Goal: Task Accomplishment & Management: Manage account settings

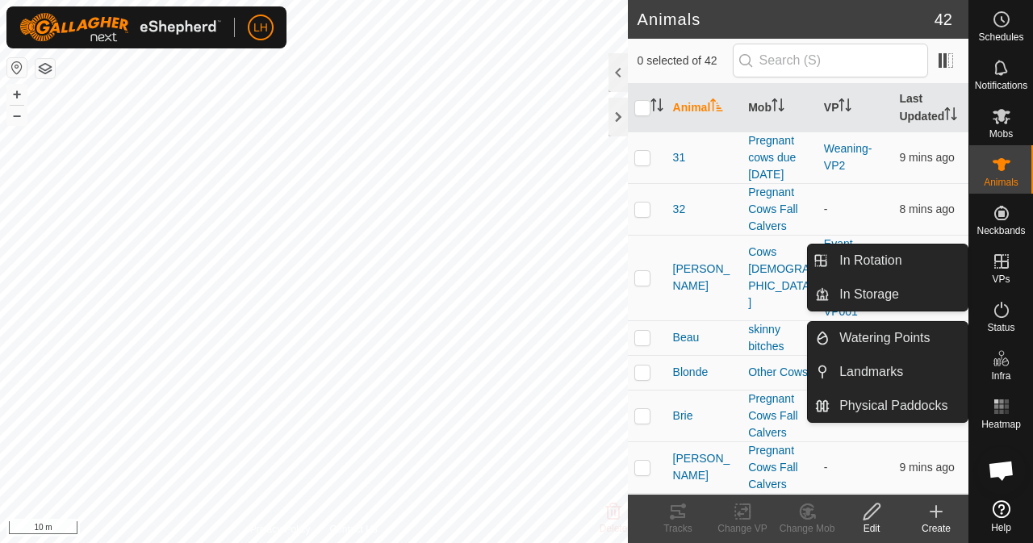
drag, startPoint x: 1002, startPoint y: 285, endPoint x: 1005, endPoint y: 265, distance: 19.6
click at [1008, 264] on es-virtualpaddocks-svg-icon at bounding box center [1001, 261] width 29 height 26
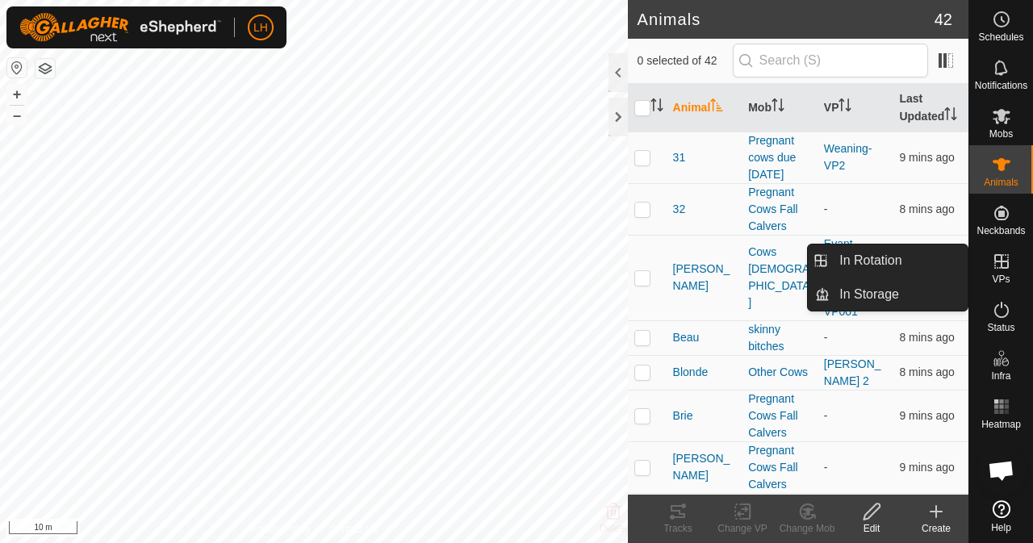
click at [1002, 262] on icon at bounding box center [1000, 261] width 19 height 19
click at [1004, 265] on icon at bounding box center [1000, 261] width 19 height 19
click at [891, 265] on link "In Rotation" at bounding box center [898, 260] width 138 height 32
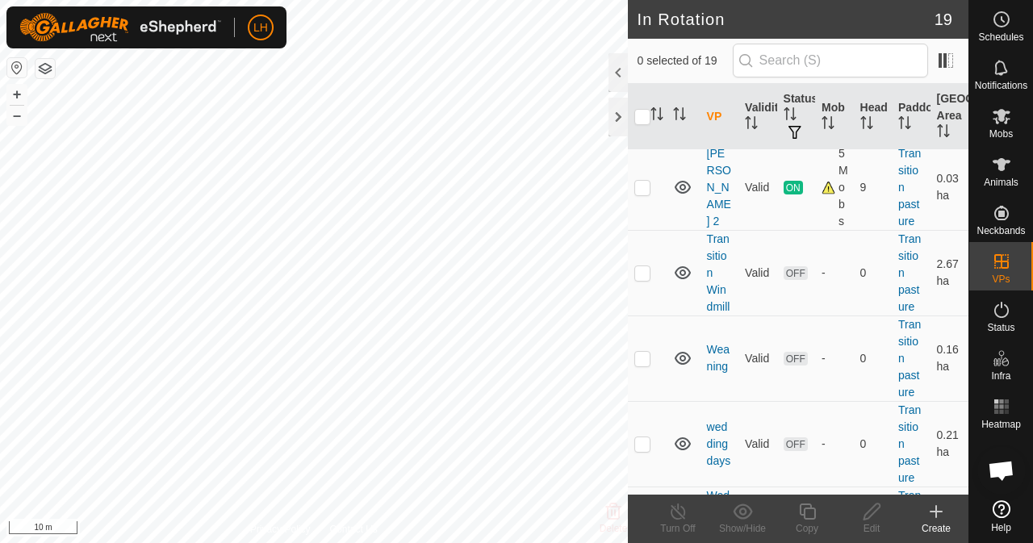
scroll to position [1429, 0]
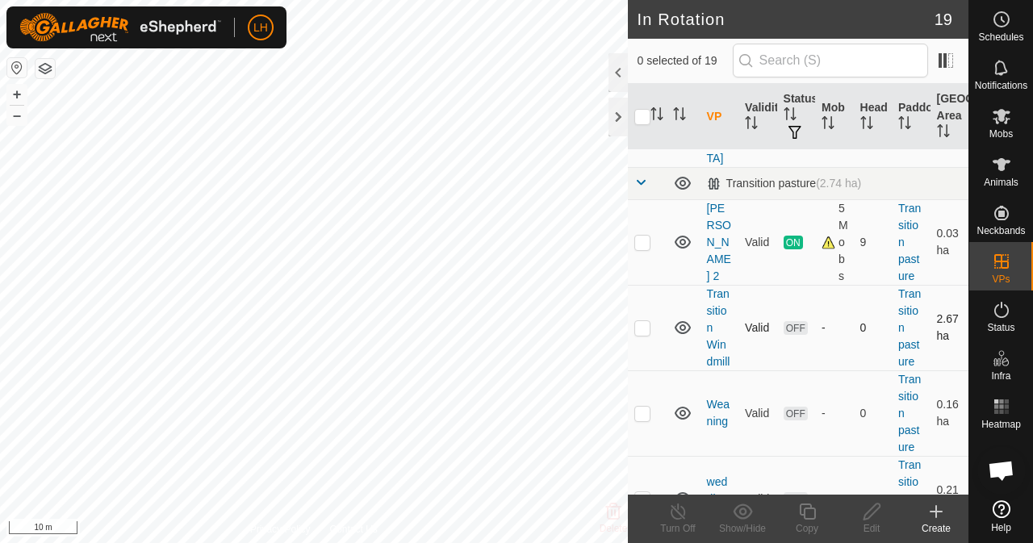
click at [636, 333] on p-checkbox at bounding box center [642, 327] width 16 height 13
click at [653, 346] on td at bounding box center [647, 328] width 39 height 86
checkbox input "true"
click at [879, 528] on div "Edit" at bounding box center [871, 528] width 65 height 15
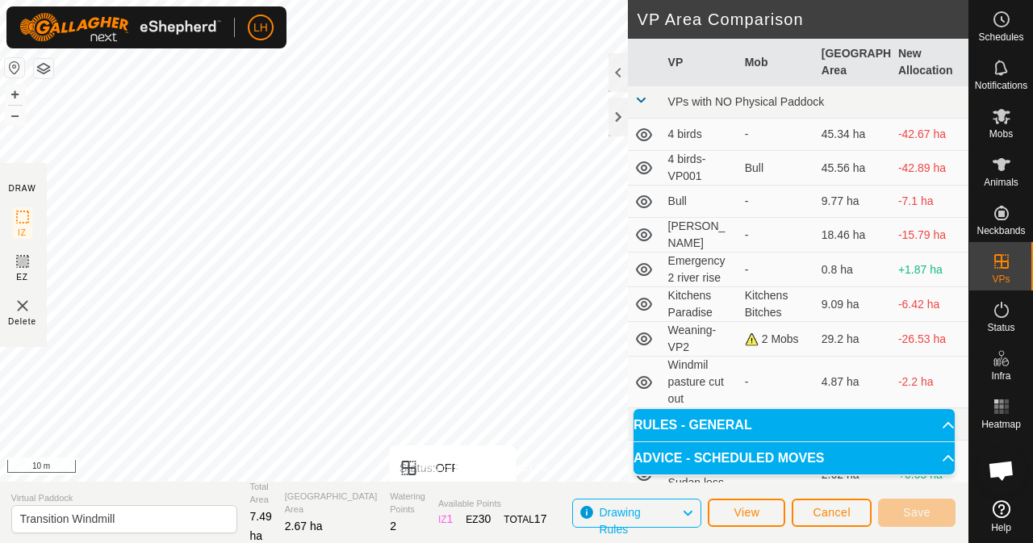
click at [478, 499] on div "Privacy Policy Contact Us Status: OFF Type: Inclusion Zone + – ⇧ i 10 m DRAW IZ…" at bounding box center [483, 271] width 970 height 543
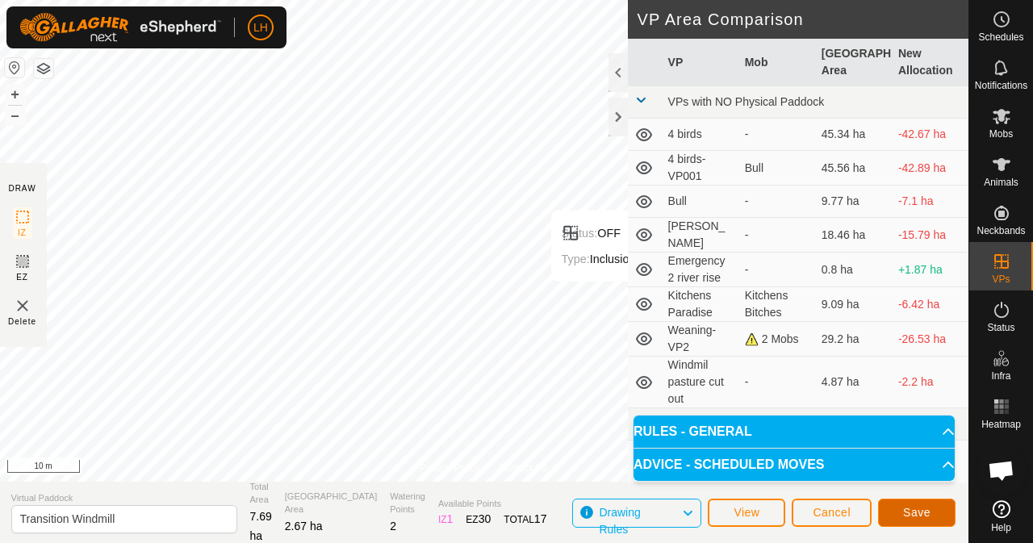
click at [916, 511] on span "Save" at bounding box center [916, 512] width 27 height 13
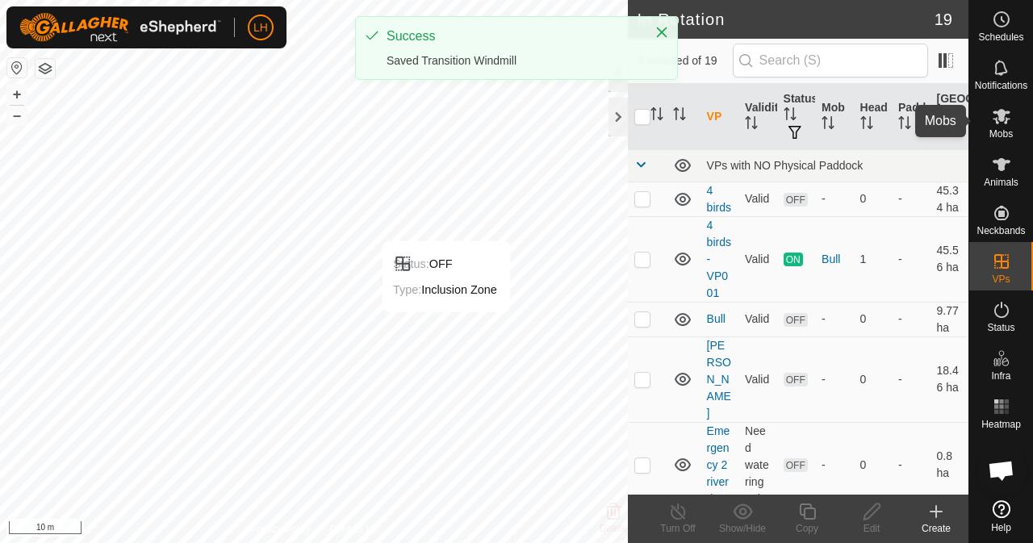
click at [999, 112] on div "LH Schedules Notifications Mobs Animals Neckbands VPs Status Infra Heatmap Help…" at bounding box center [516, 271] width 1033 height 543
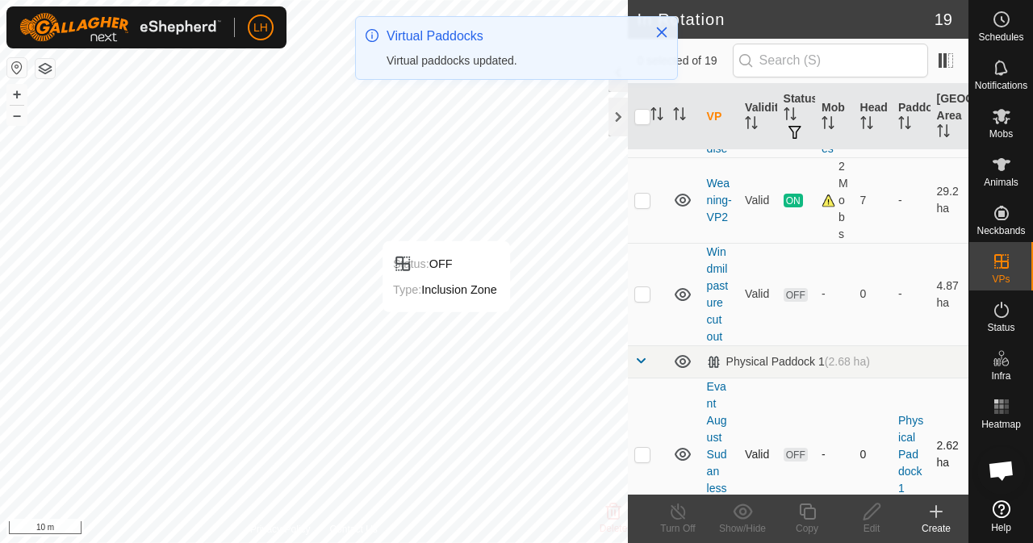
scroll to position [645, 0]
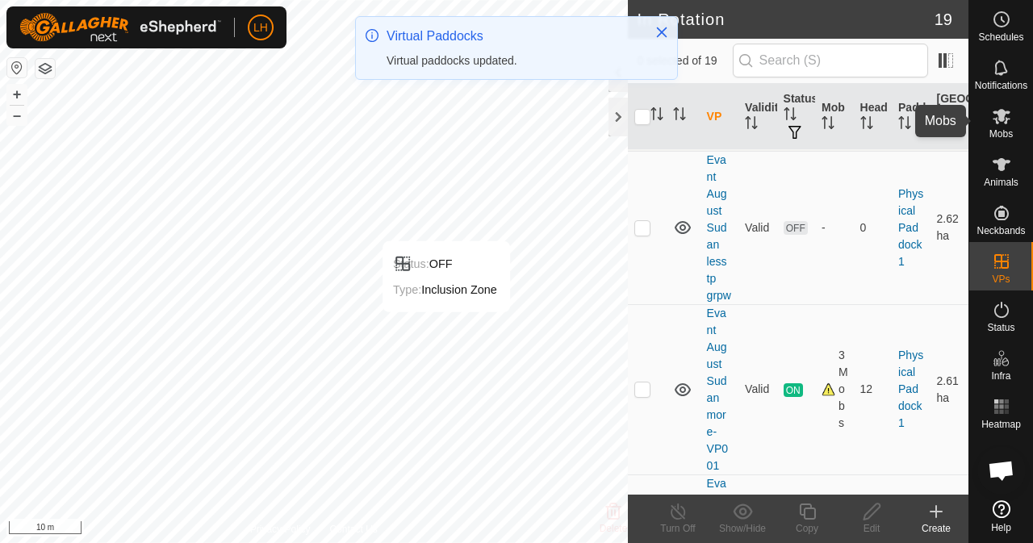
click at [1002, 118] on icon at bounding box center [1001, 116] width 18 height 15
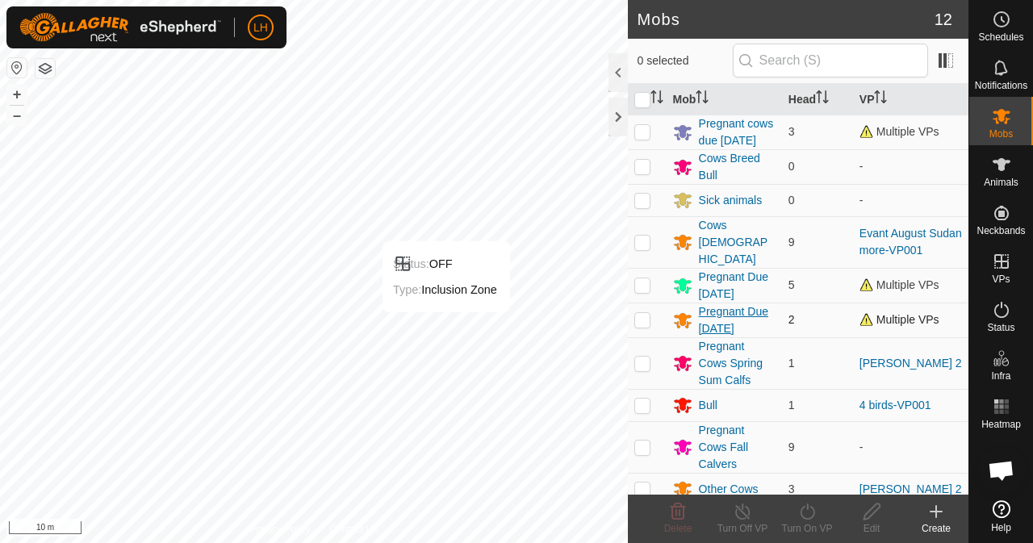
scroll to position [94, 0]
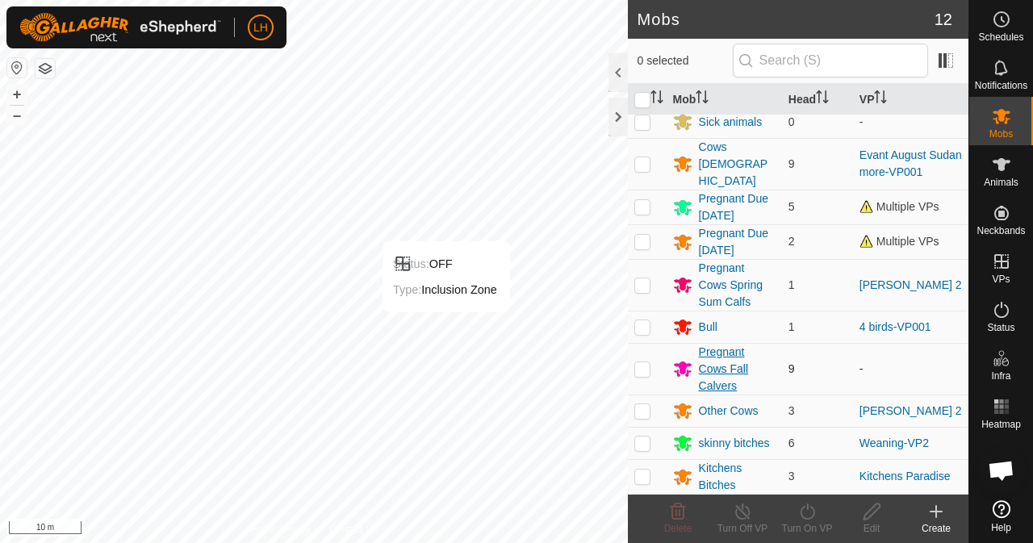
click at [715, 361] on div "Pregnant Cows Fall Calvers" at bounding box center [737, 369] width 77 height 51
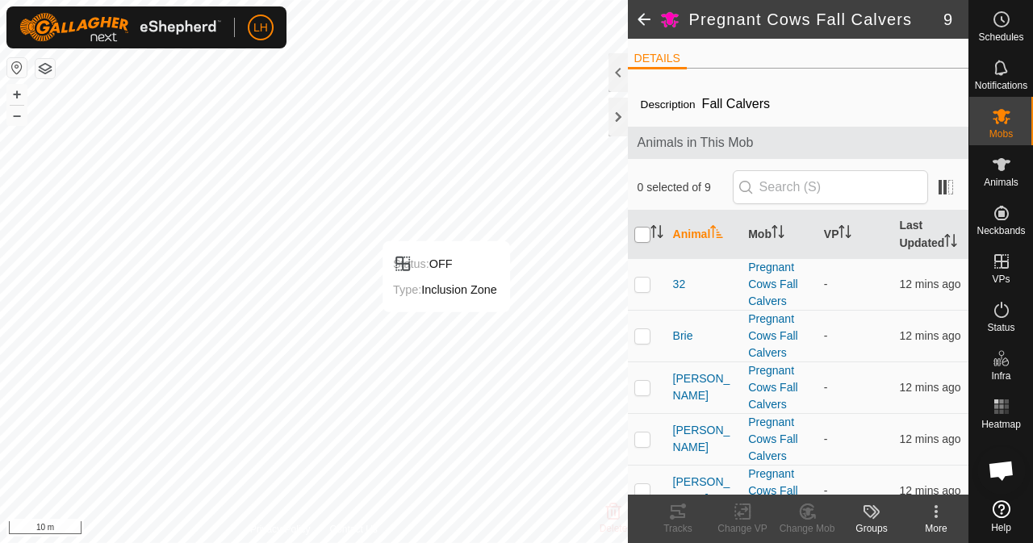
click at [645, 239] on input "checkbox" at bounding box center [642, 235] width 16 height 16
checkbox input "true"
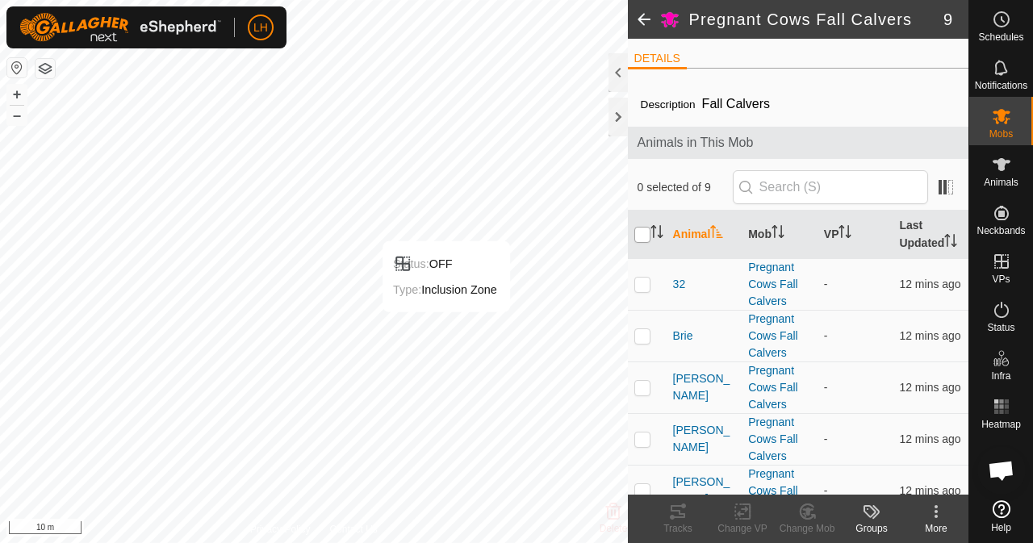
checkbox input "true"
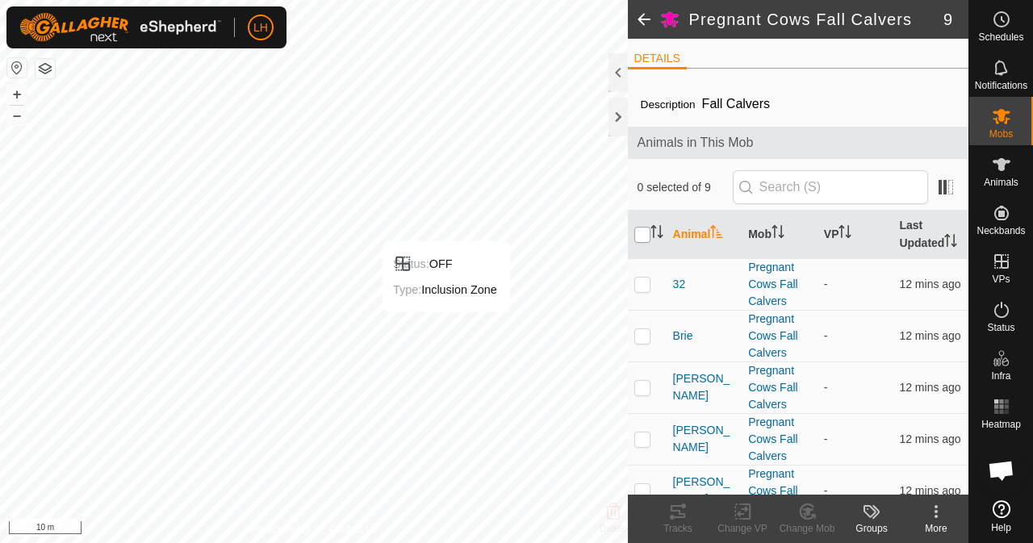
checkbox input "true"
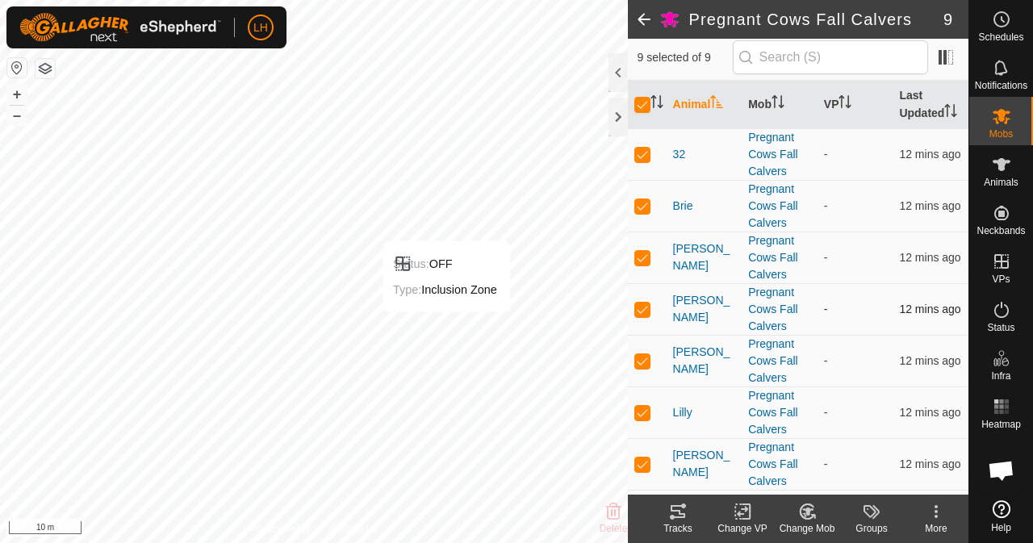
scroll to position [161, 0]
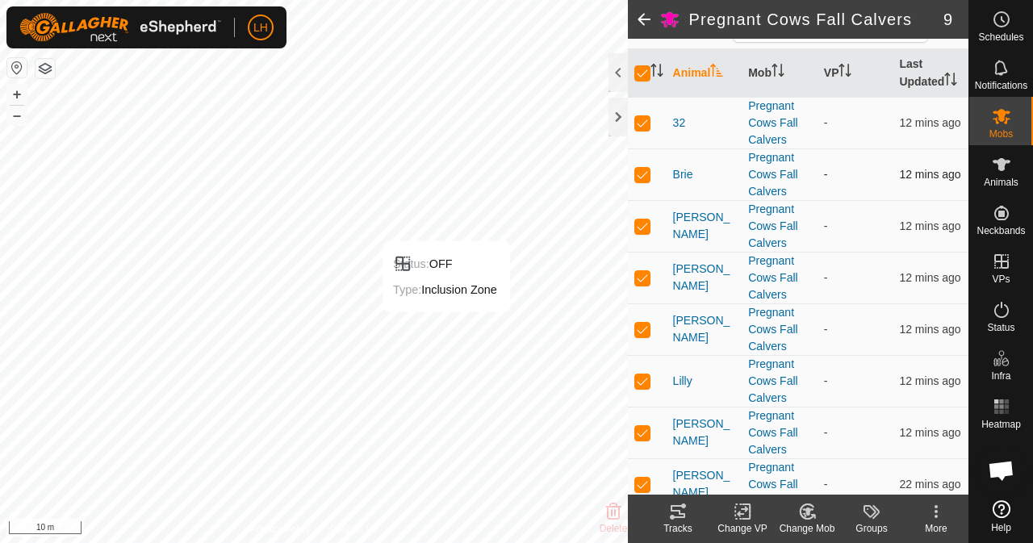
click at [645, 181] on p-checkbox at bounding box center [642, 174] width 16 height 13
checkbox input "false"
click at [741, 511] on icon at bounding box center [742, 511] width 20 height 19
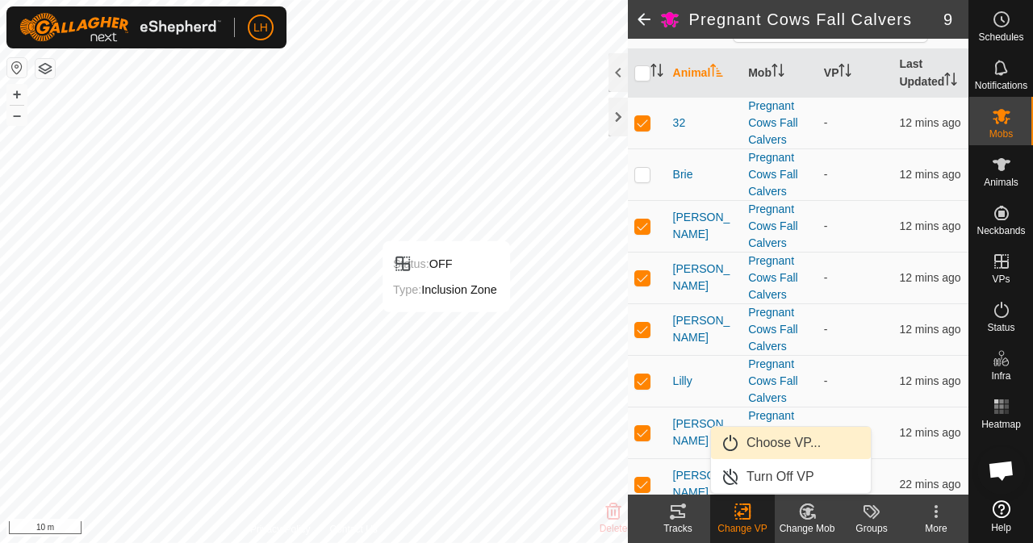
click at [764, 444] on link "Choose VP..." at bounding box center [791, 443] width 160 height 32
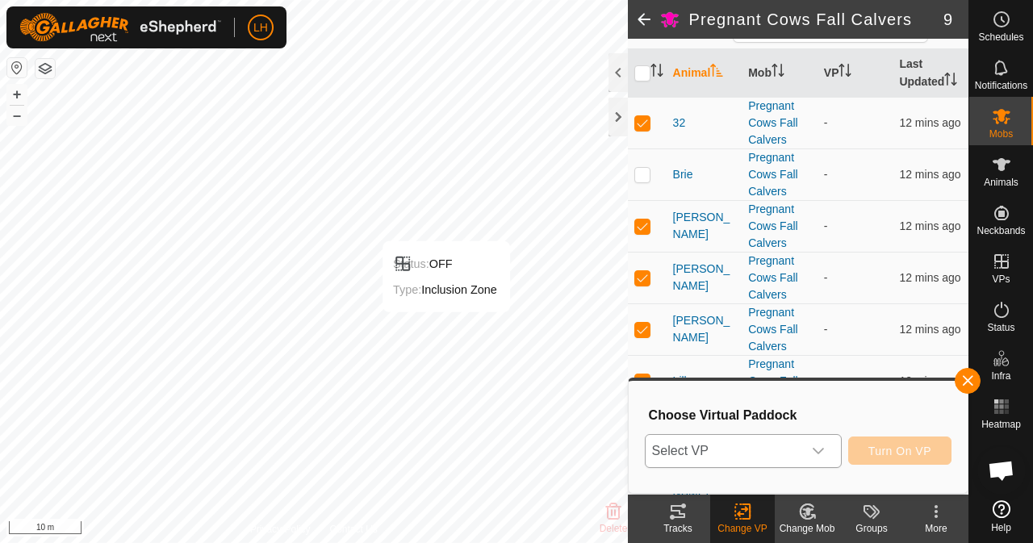
click at [762, 444] on span "Select VP" at bounding box center [723, 451] width 156 height 32
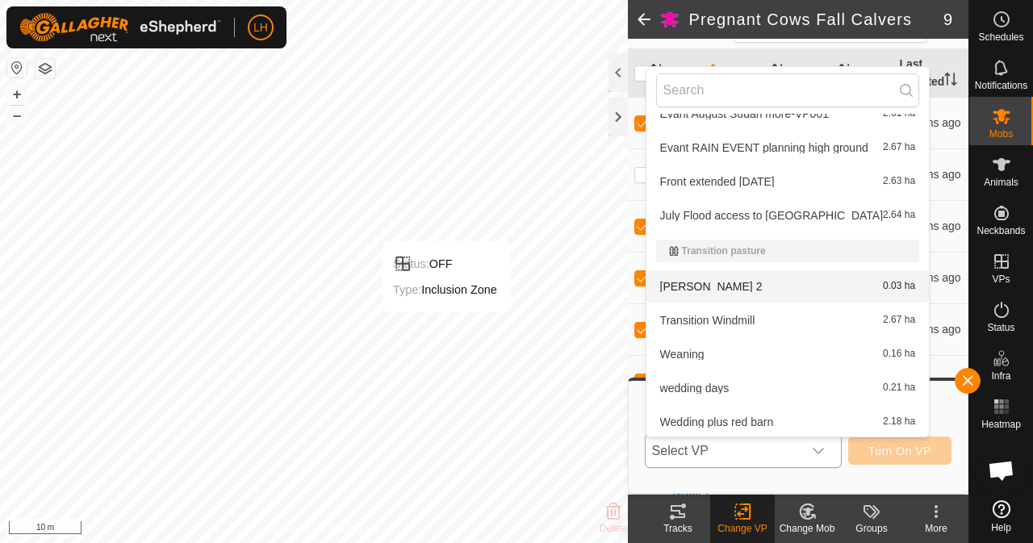
scroll to position [403, 0]
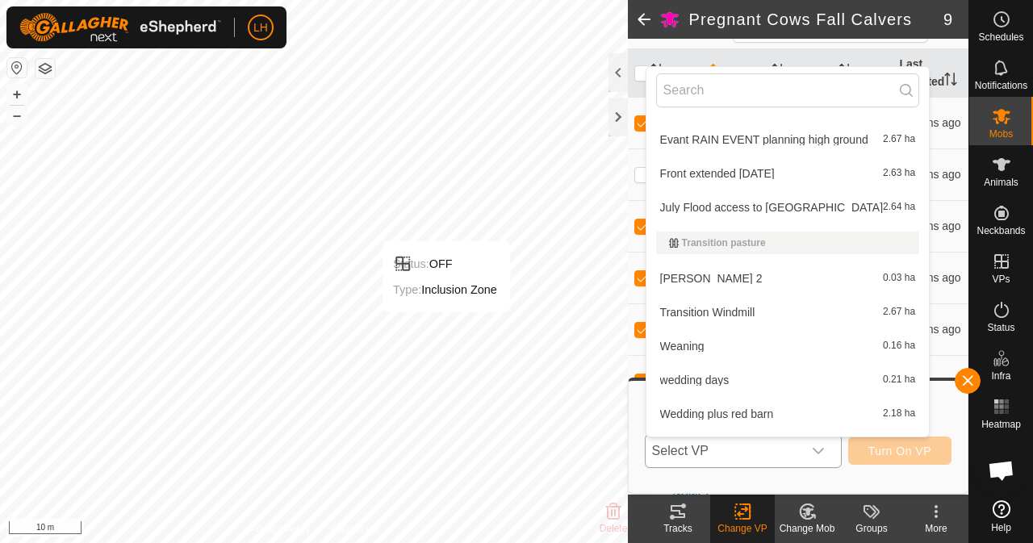
click at [747, 310] on li "Transition Windmill 2.67 ha" at bounding box center [787, 312] width 283 height 32
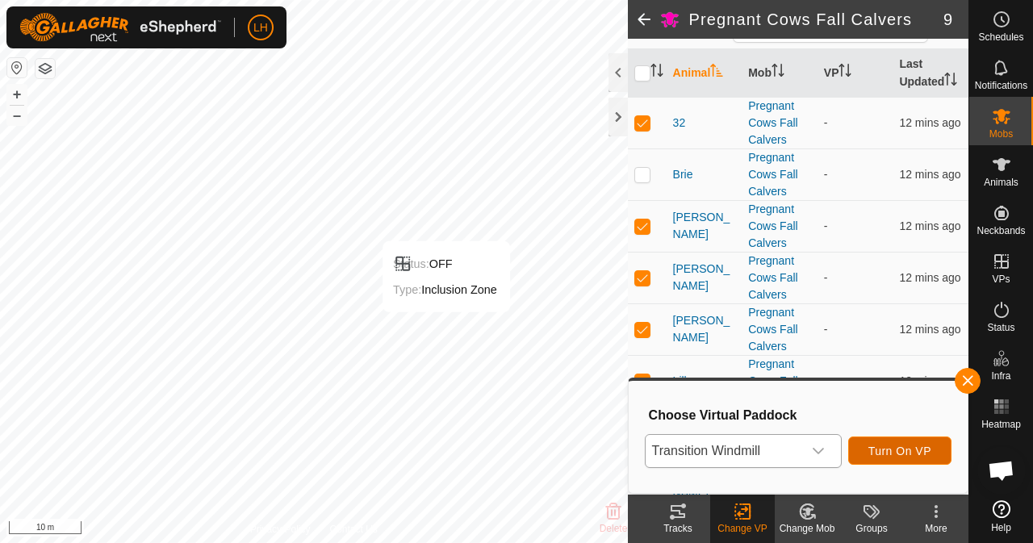
click at [910, 454] on span "Turn On VP" at bounding box center [899, 450] width 63 height 13
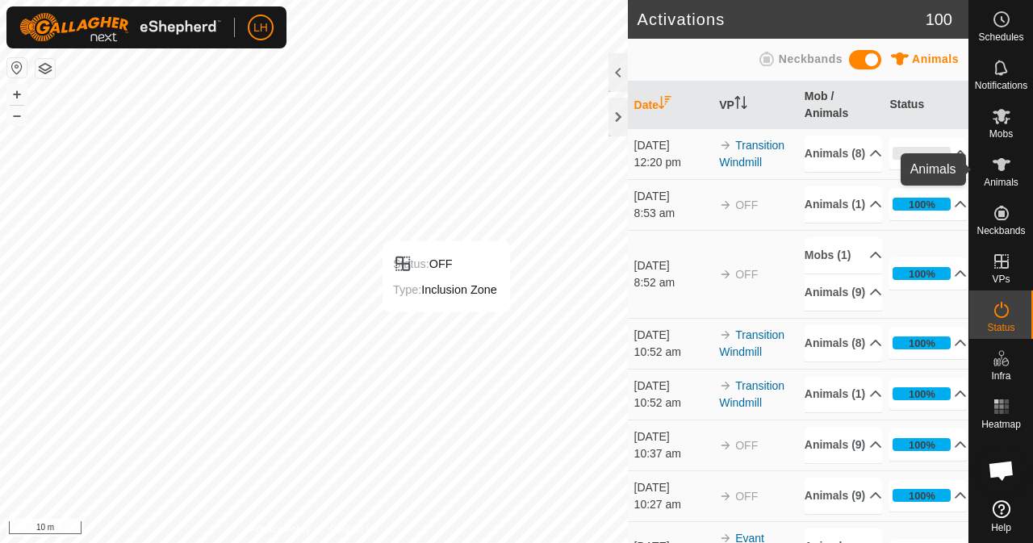
click at [1002, 169] on icon at bounding box center [1001, 164] width 18 height 13
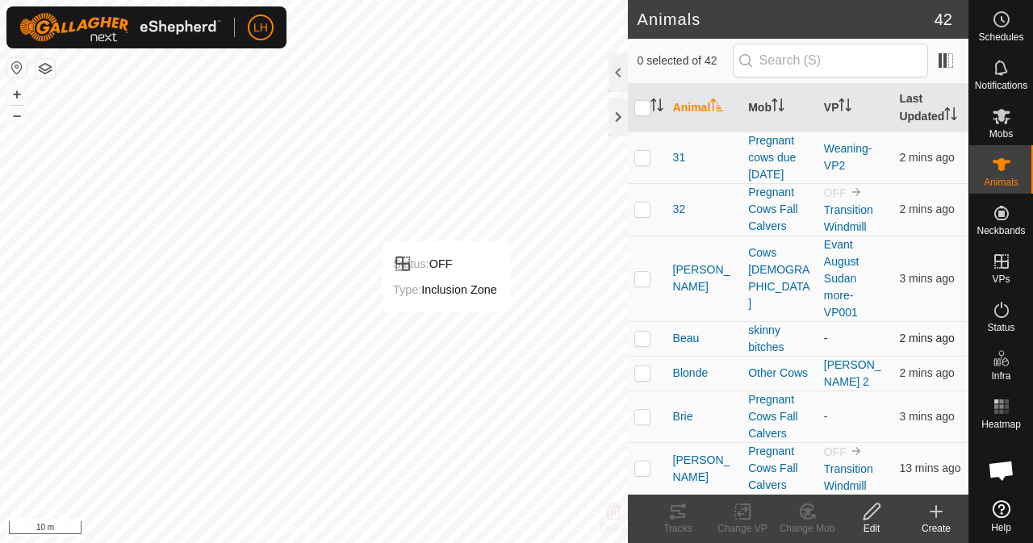
drag, startPoint x: 634, startPoint y: 354, endPoint x: 644, endPoint y: 351, distance: 10.2
click at [637, 344] on p-checkbox at bounding box center [642, 338] width 16 height 13
checkbox input "true"
click at [734, 512] on icon at bounding box center [742, 511] width 20 height 19
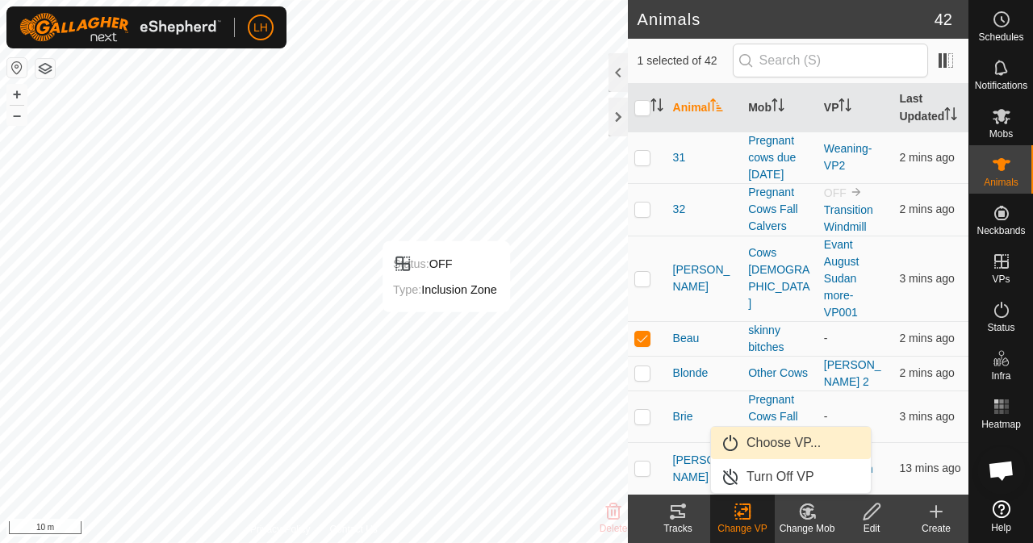
click at [782, 443] on link "Choose VP..." at bounding box center [791, 443] width 160 height 32
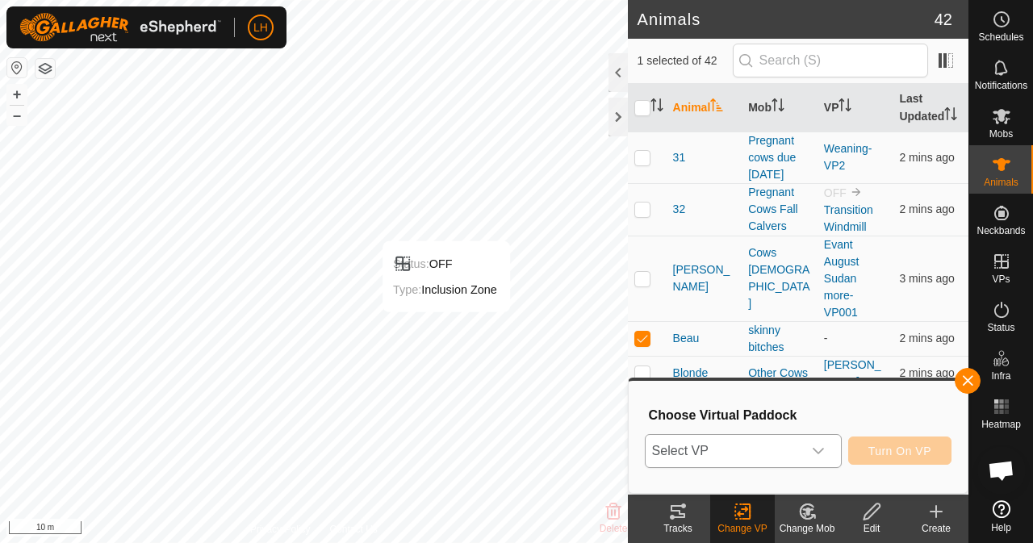
click at [787, 449] on span "Select VP" at bounding box center [723, 451] width 156 height 32
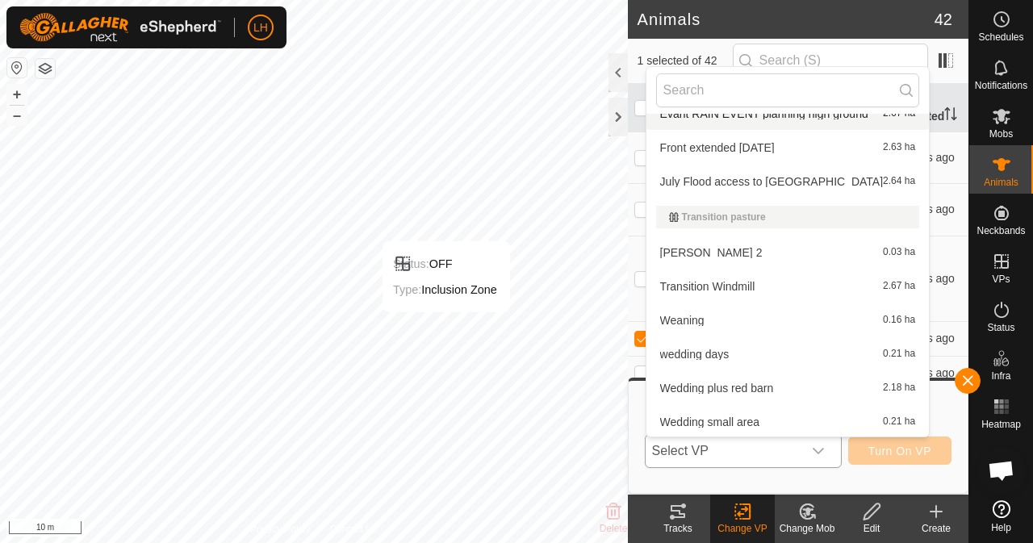
scroll to position [431, 0]
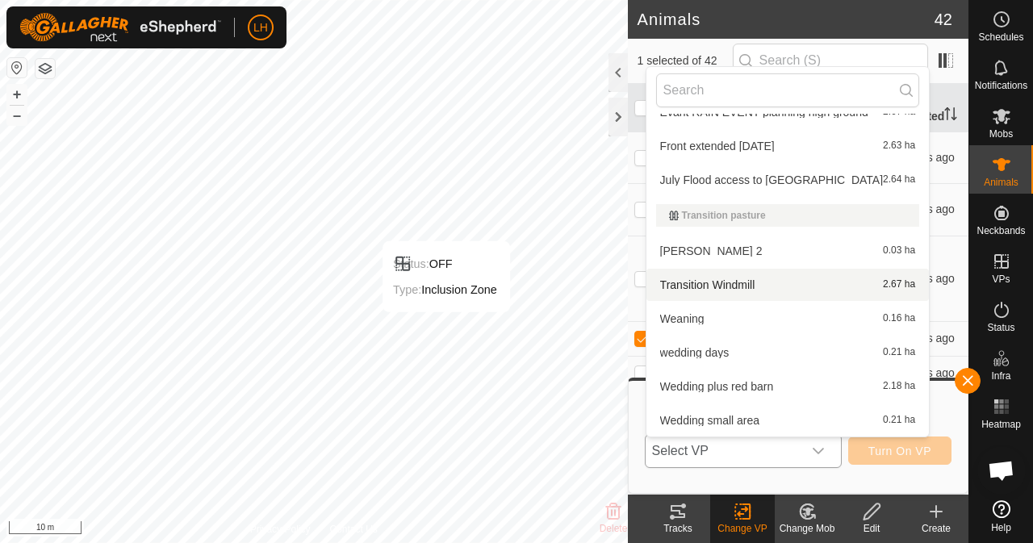
click at [720, 282] on li "Transition Windmill 2.67 ha" at bounding box center [787, 285] width 283 height 32
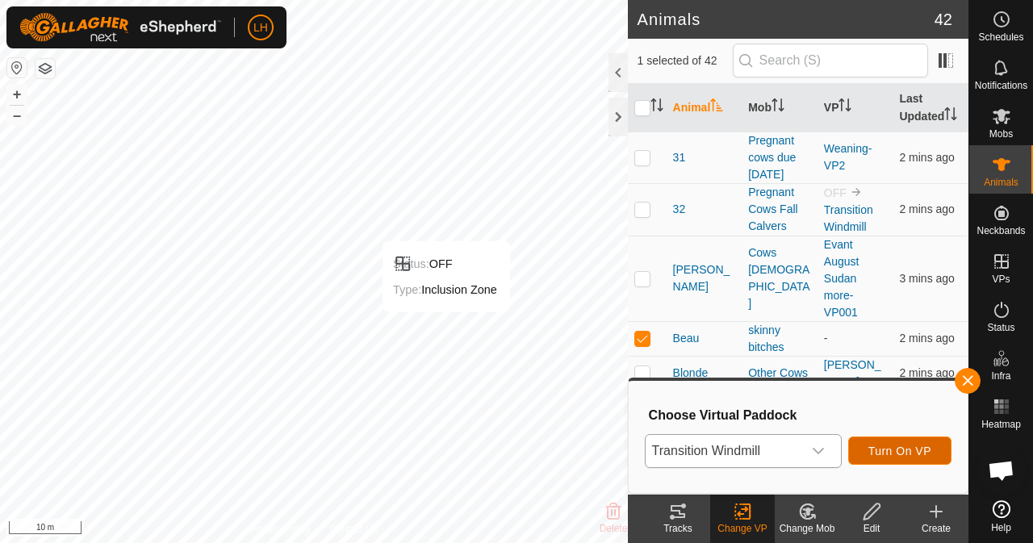
click at [897, 449] on span "Turn On VP" at bounding box center [899, 450] width 63 height 13
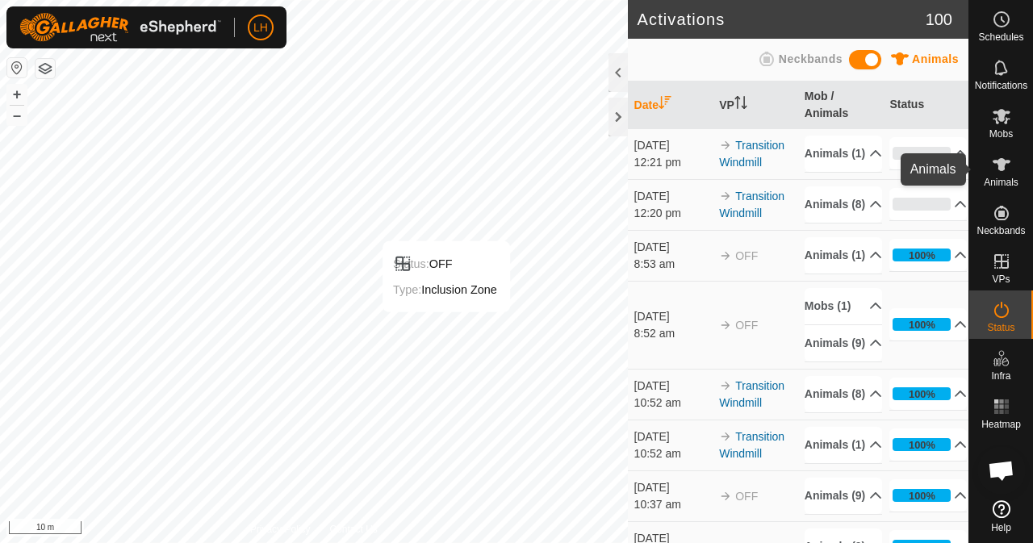
click at [1002, 166] on icon at bounding box center [1001, 164] width 18 height 13
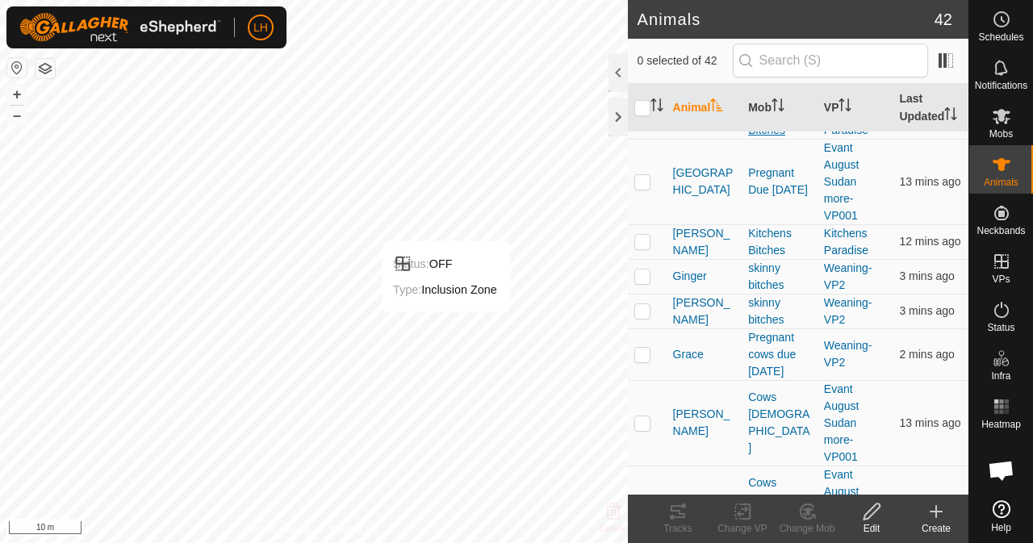
scroll to position [887, 0]
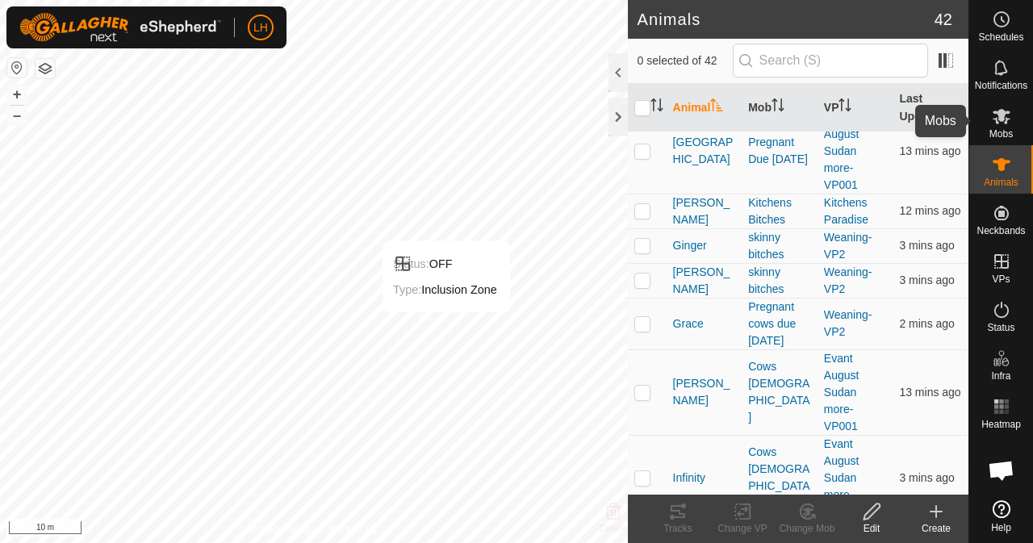
click at [1003, 117] on icon at bounding box center [1001, 116] width 18 height 15
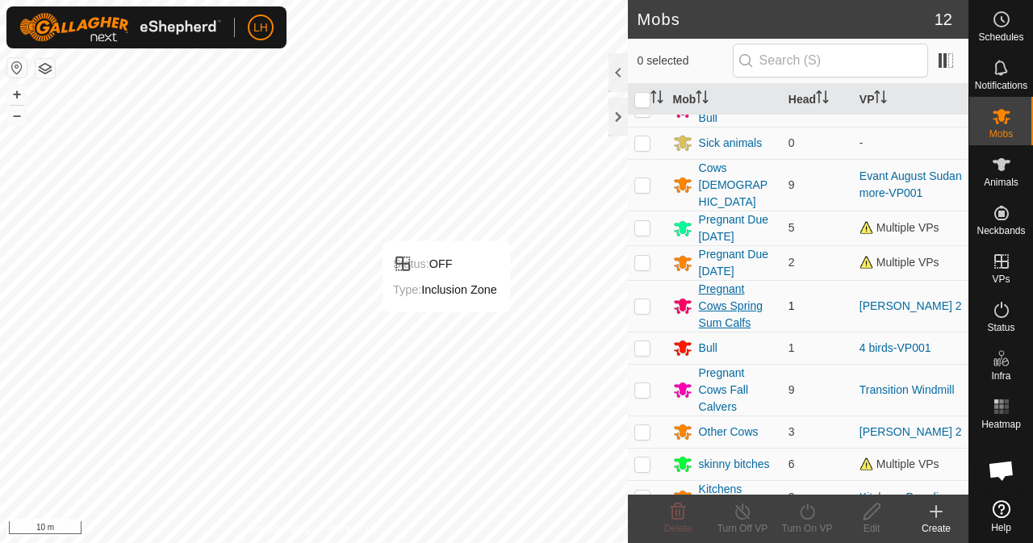
scroll to position [94, 0]
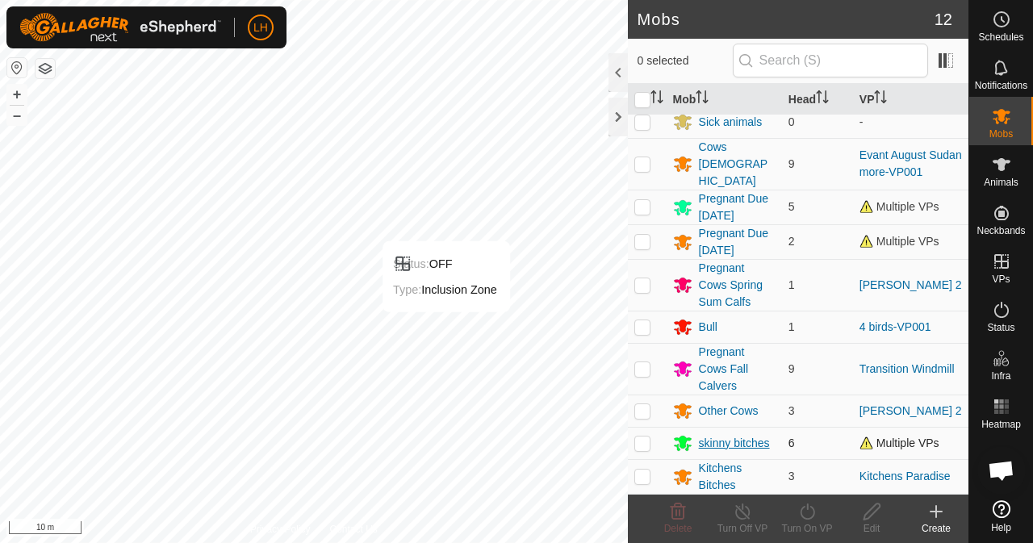
click at [724, 441] on div "skinny bitches" at bounding box center [734, 443] width 71 height 17
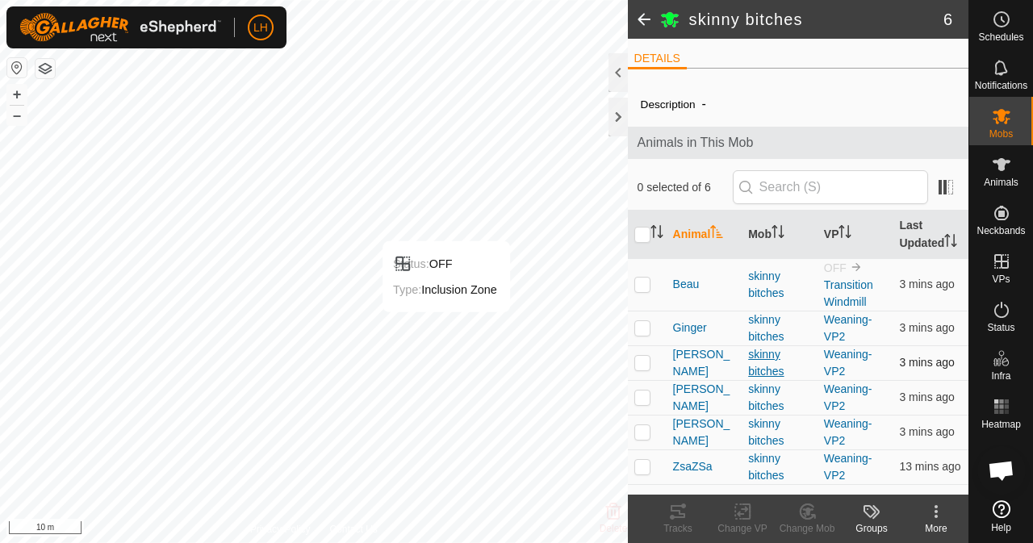
click at [771, 362] on div "skinny bitches" at bounding box center [779, 363] width 63 height 34
drag, startPoint x: 771, startPoint y: 362, endPoint x: 752, endPoint y: 362, distance: 19.4
click at [764, 362] on div "skinny bitches" at bounding box center [779, 363] width 63 height 34
click at [645, 359] on p-checkbox at bounding box center [642, 362] width 16 height 13
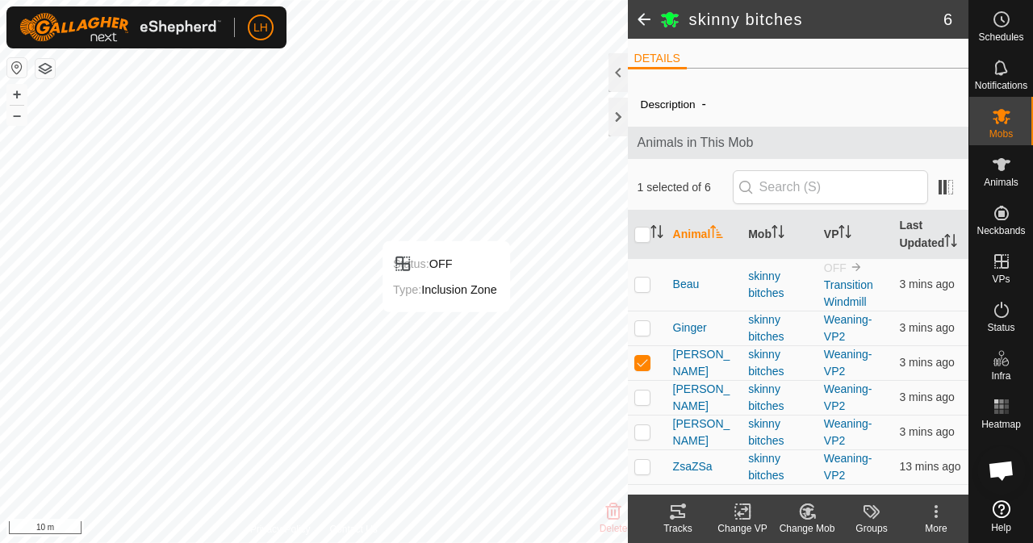
click at [808, 519] on icon at bounding box center [806, 511] width 14 height 15
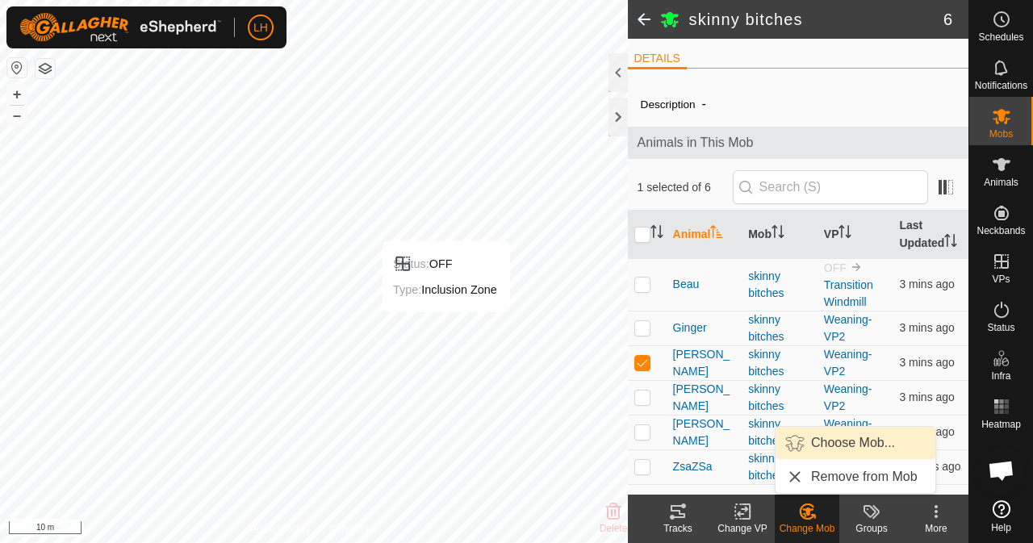
click at [864, 438] on link "Choose Mob..." at bounding box center [855, 443] width 160 height 32
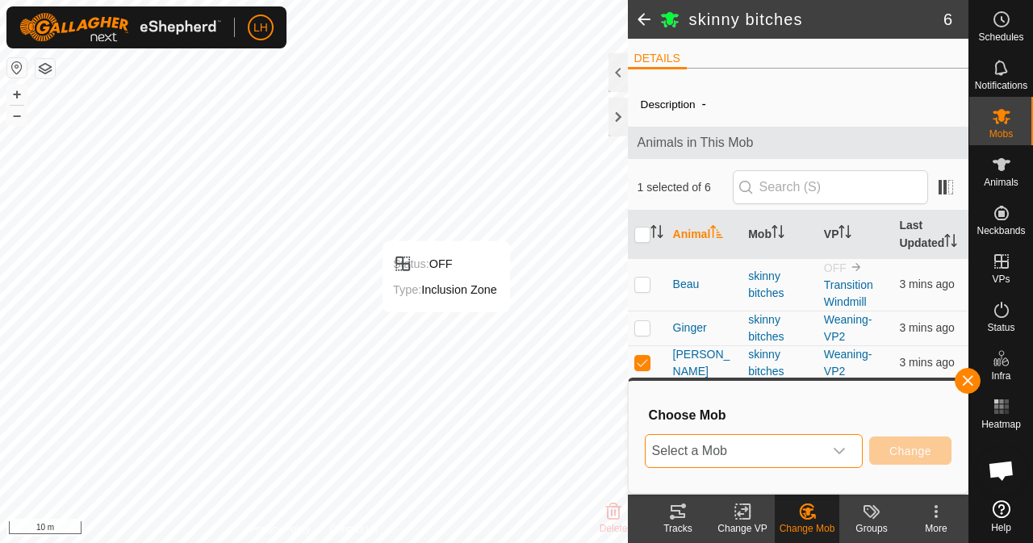
click at [791, 449] on span "Select a Mob" at bounding box center [733, 451] width 177 height 32
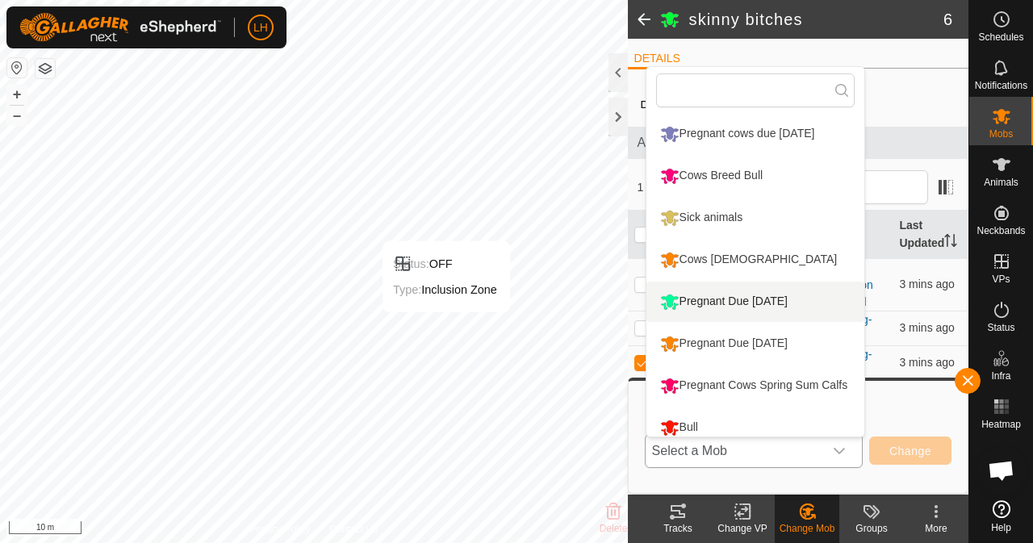
click at [773, 299] on li "Pregnant Due [DATE]" at bounding box center [755, 302] width 218 height 40
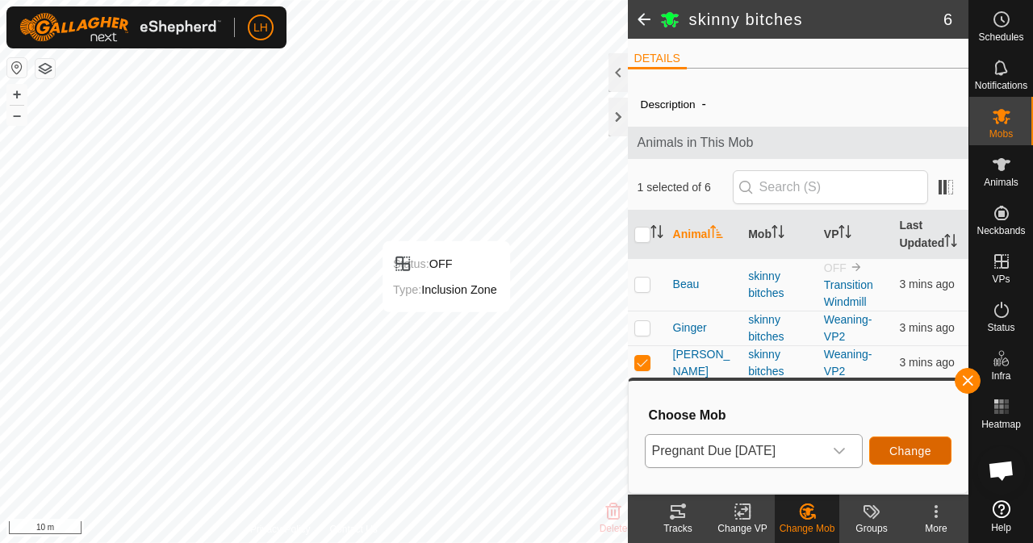
click at [916, 453] on span "Change" at bounding box center [910, 450] width 42 height 13
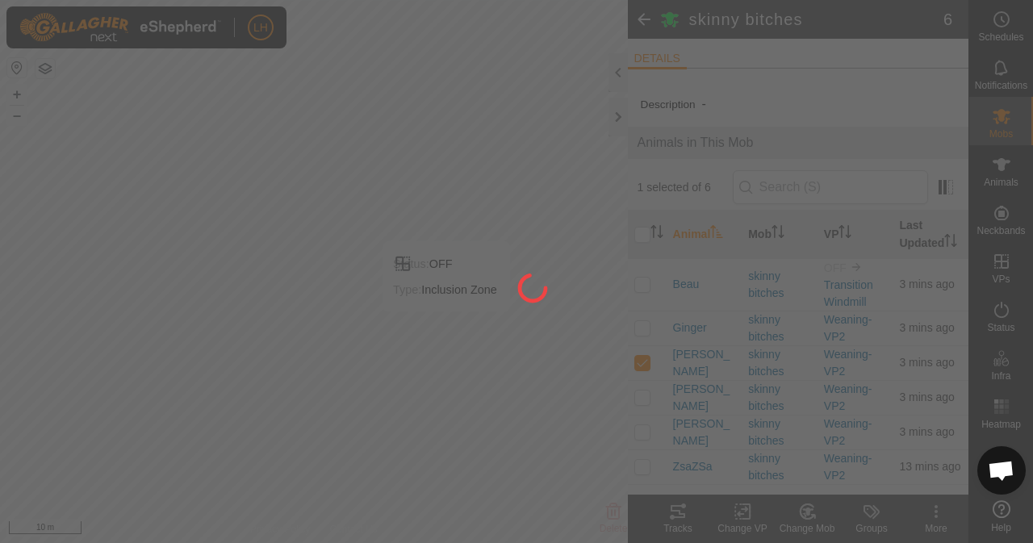
checkbox input "false"
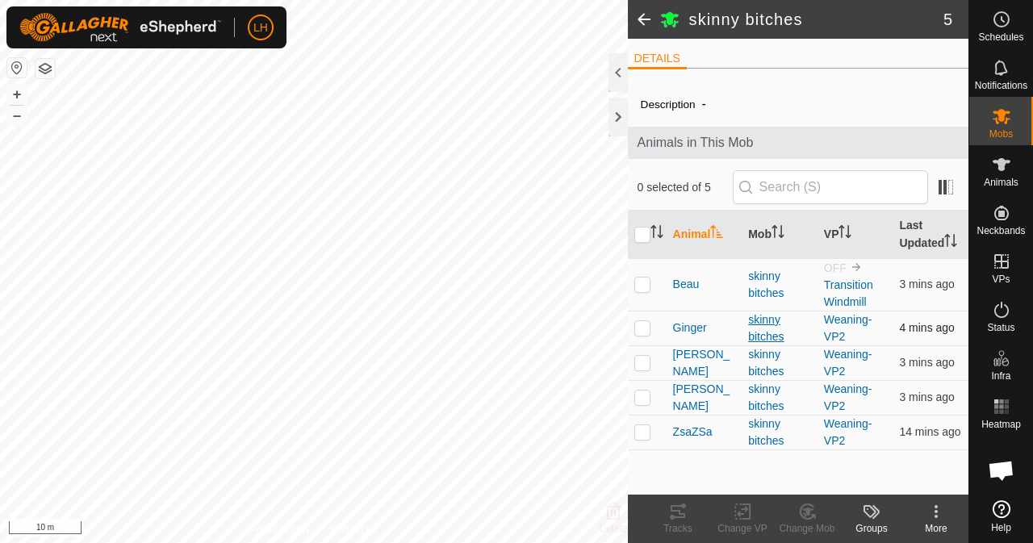
click at [766, 320] on div "skinny bitches" at bounding box center [779, 328] width 63 height 34
click at [652, 319] on td at bounding box center [647, 328] width 39 height 35
click at [807, 520] on icon at bounding box center [807, 511] width 20 height 19
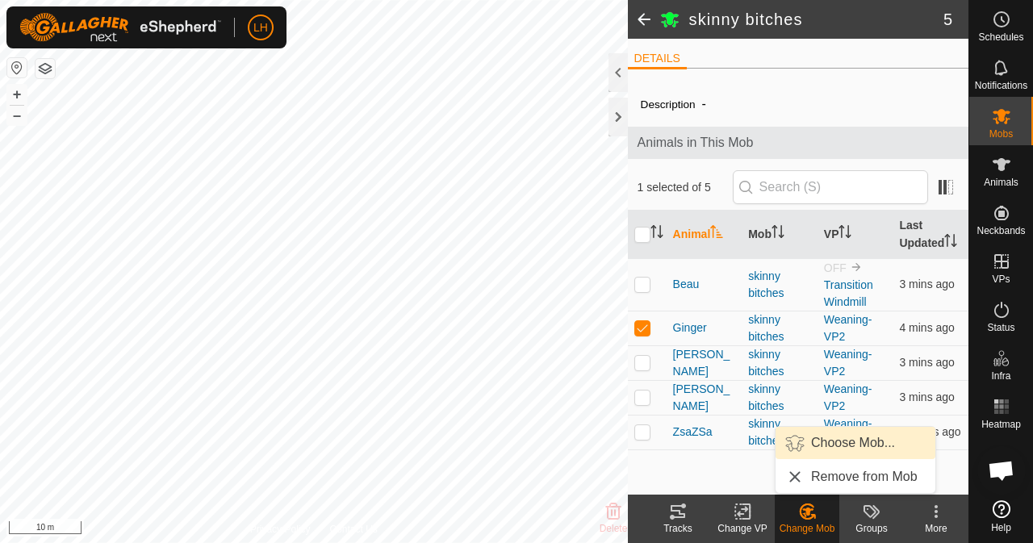
click at [844, 451] on link "Choose Mob..." at bounding box center [855, 443] width 160 height 32
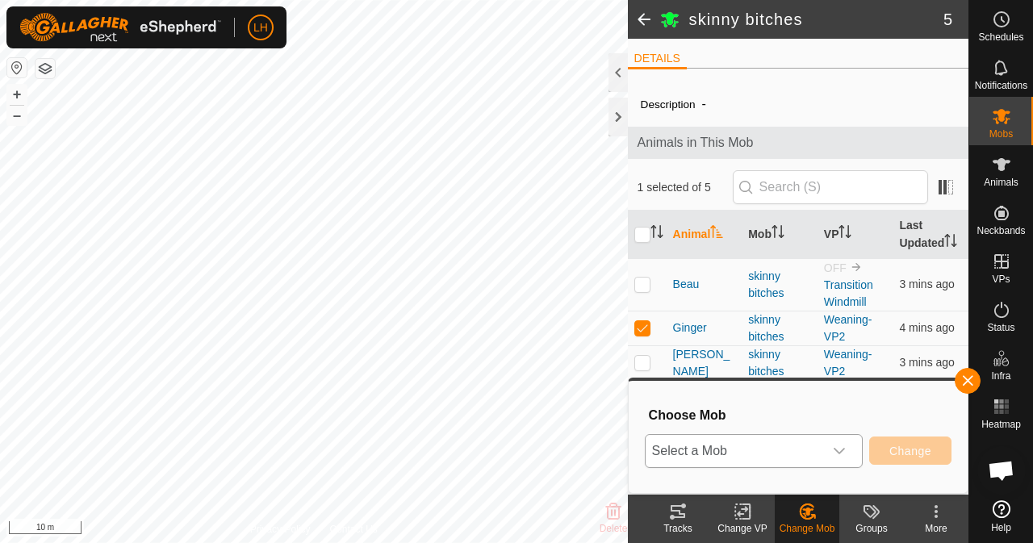
click at [847, 454] on div "dropdown trigger" at bounding box center [839, 451] width 32 height 32
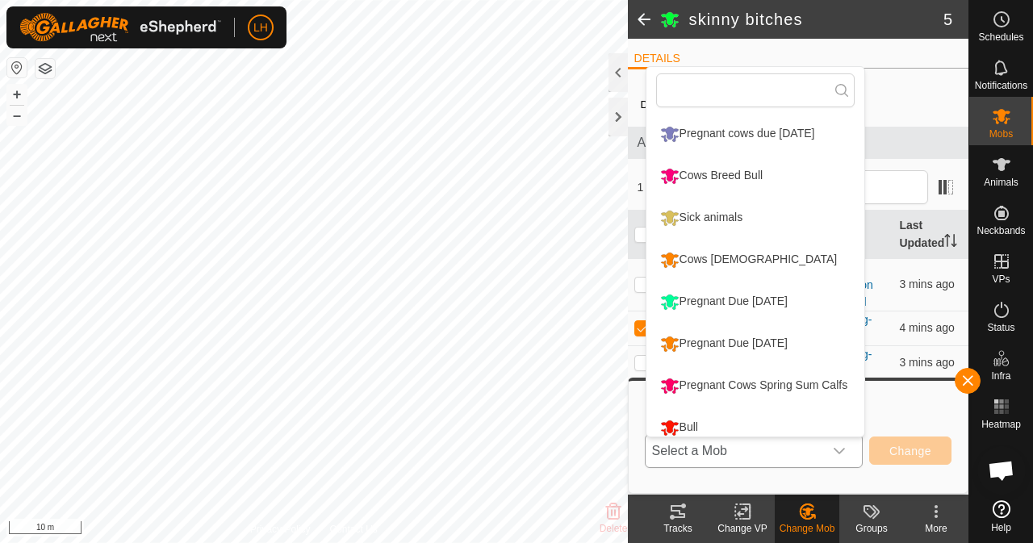
scroll to position [11, 0]
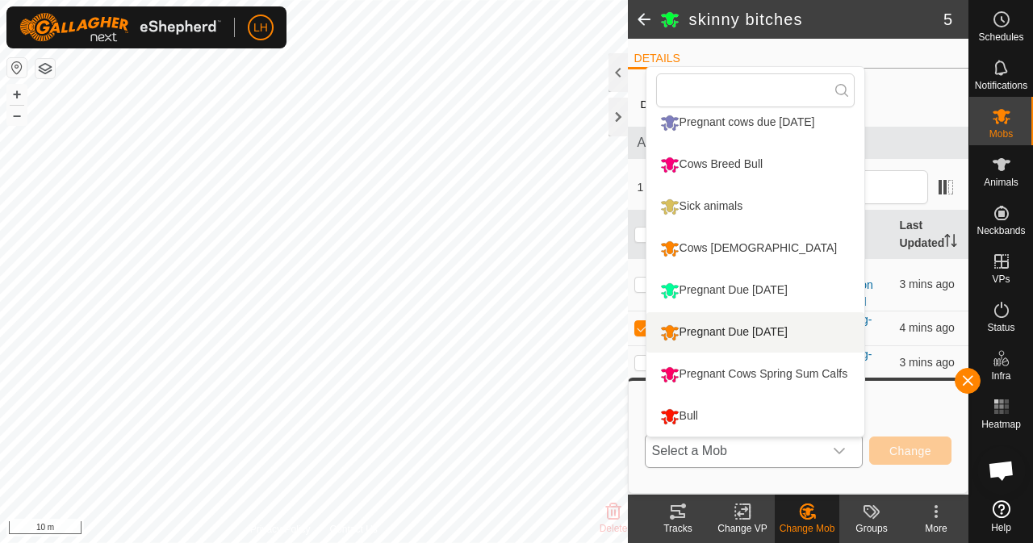
click at [802, 338] on li "Pregnant Due [DATE]" at bounding box center [755, 332] width 218 height 40
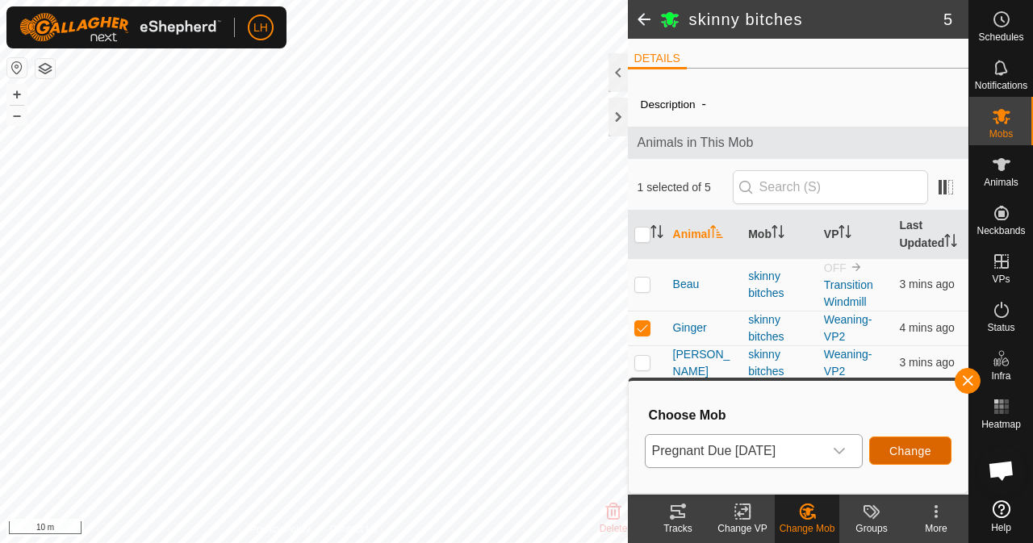
click at [895, 453] on span "Change" at bounding box center [910, 450] width 42 height 13
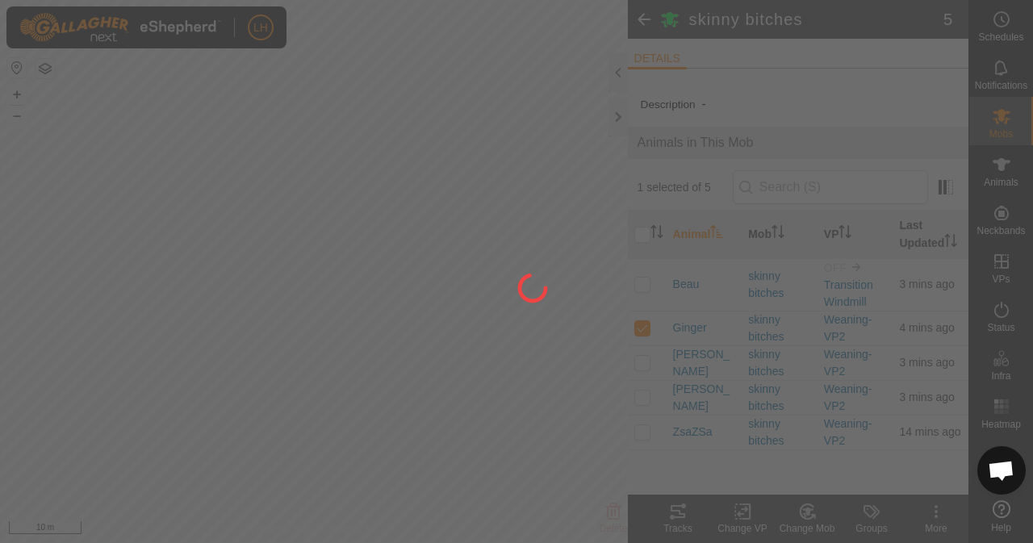
checkbox input "false"
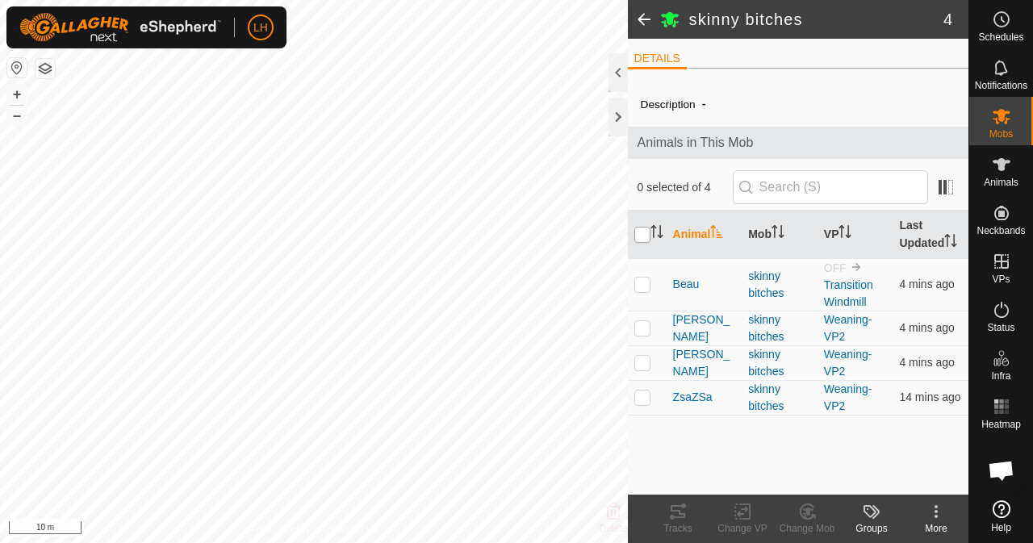
click at [642, 239] on input "checkbox" at bounding box center [642, 235] width 16 height 16
checkbox input "true"
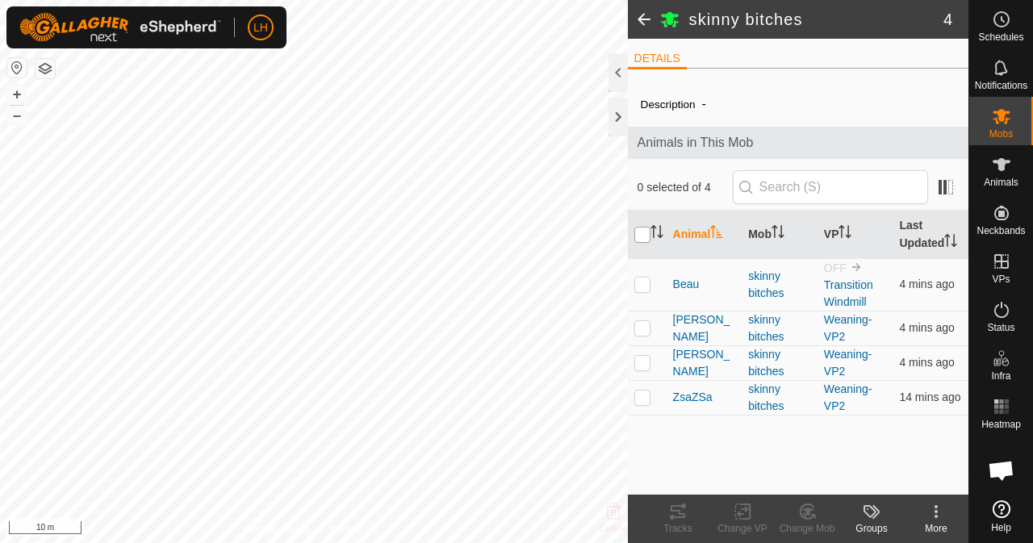
checkbox input "true"
click at [808, 517] on icon at bounding box center [807, 511] width 20 height 19
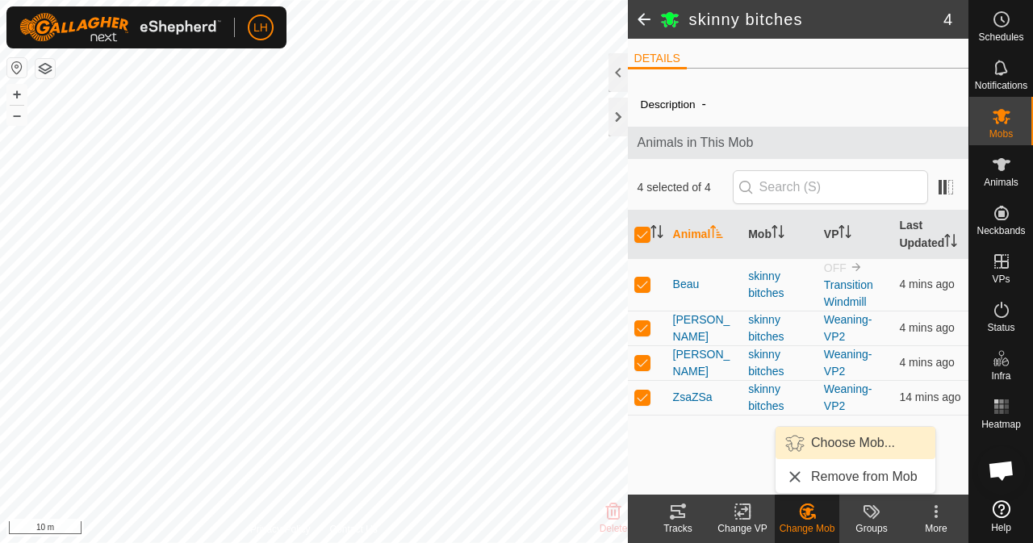
click at [844, 442] on span "Choose Mob..." at bounding box center [853, 442] width 84 height 19
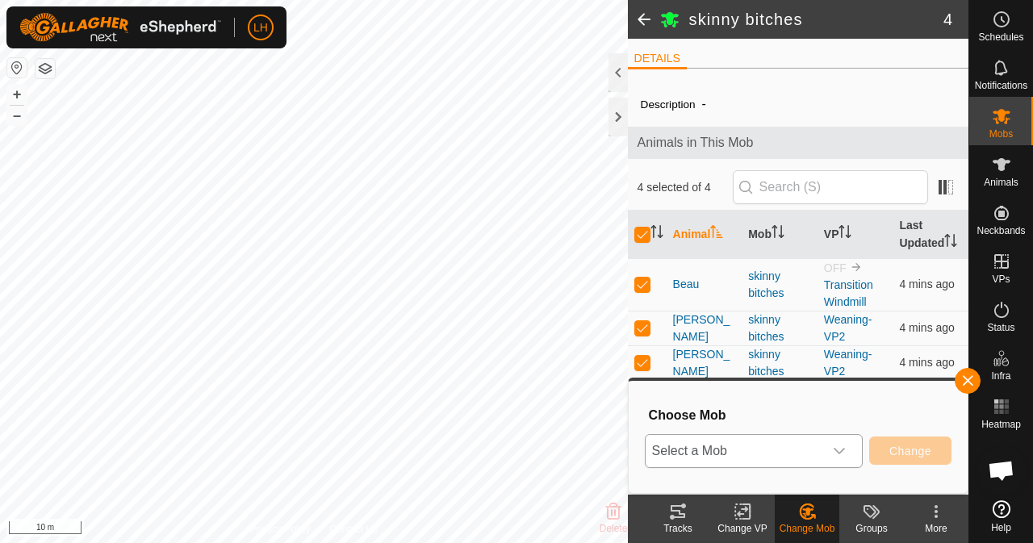
click at [829, 448] on div "dropdown trigger" at bounding box center [839, 451] width 32 height 32
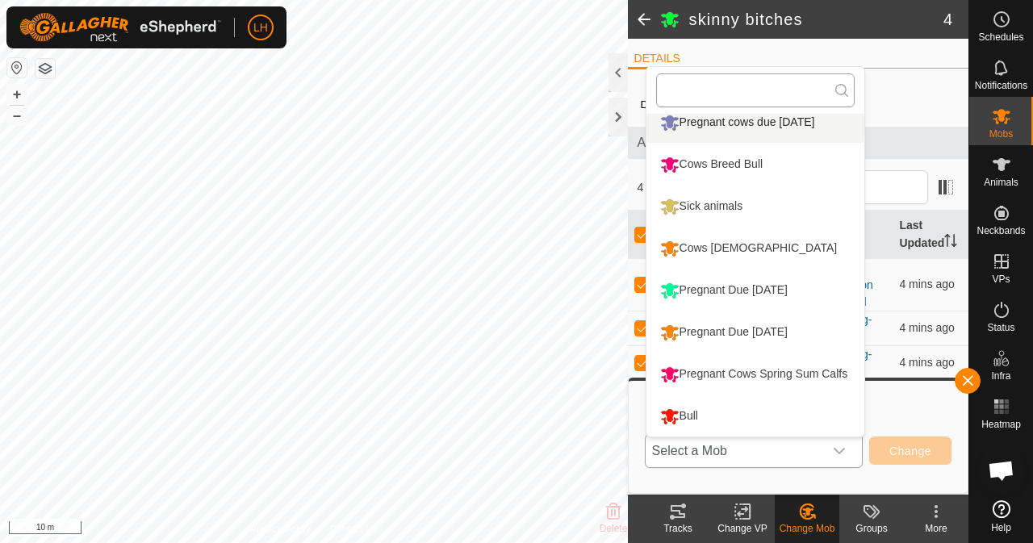
scroll to position [0, 0]
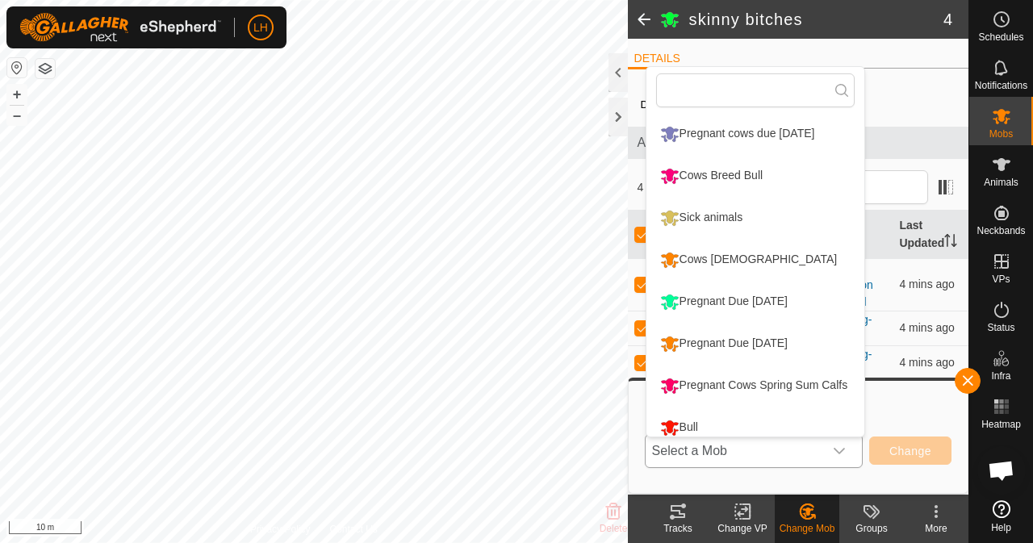
click at [766, 135] on li "Pregnant cows due [DATE]" at bounding box center [755, 134] width 218 height 40
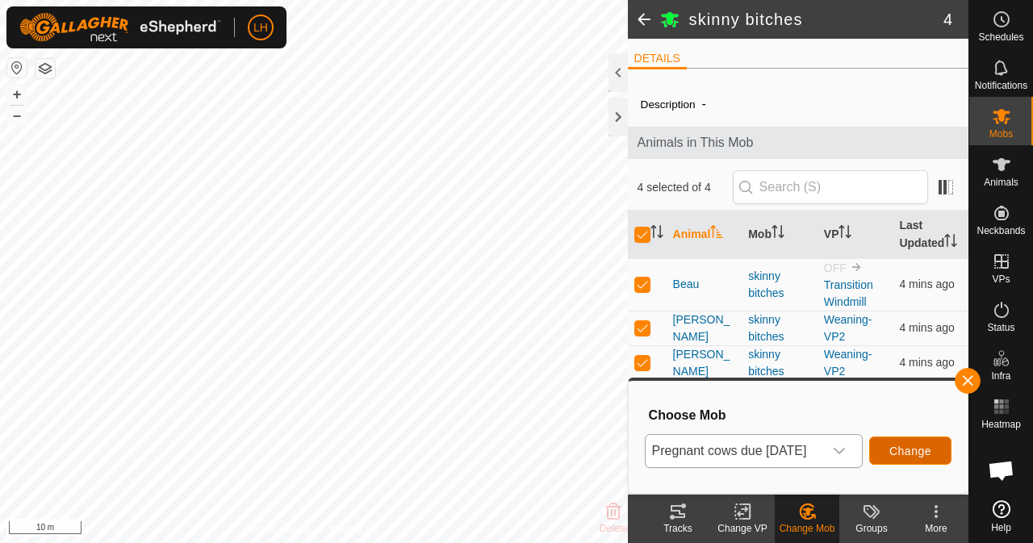
click at [907, 451] on span "Change" at bounding box center [910, 450] width 42 height 13
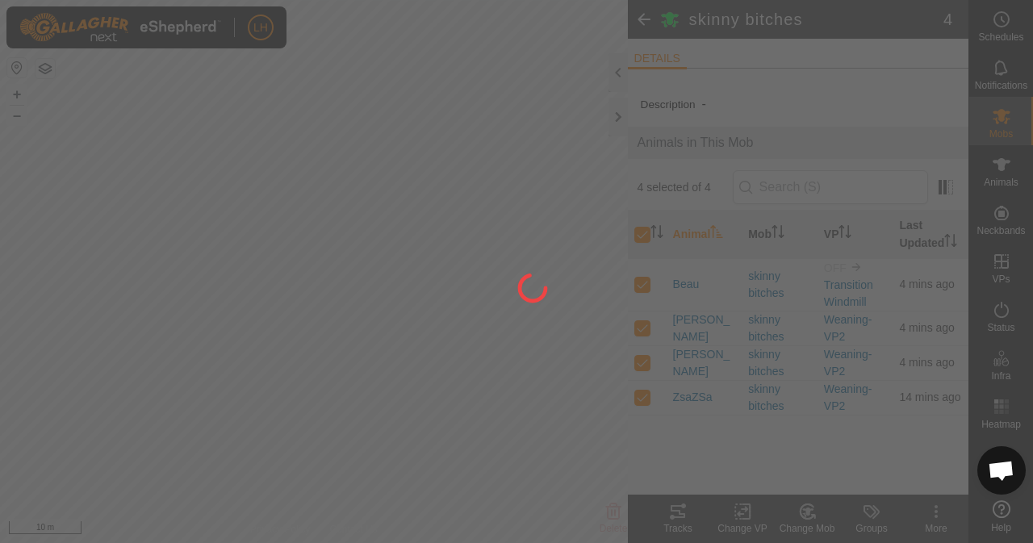
checkbox input "false"
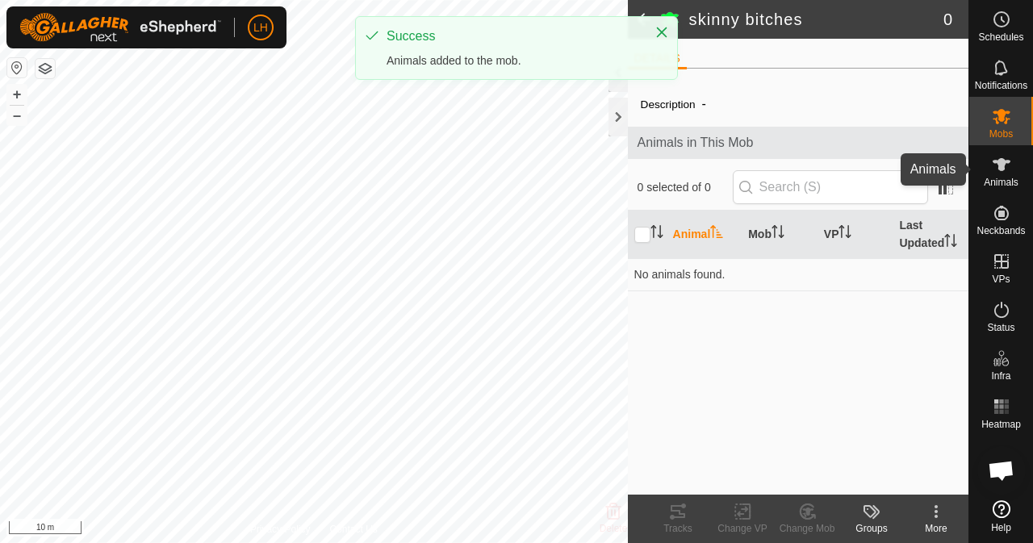
click at [998, 169] on icon at bounding box center [1001, 164] width 18 height 13
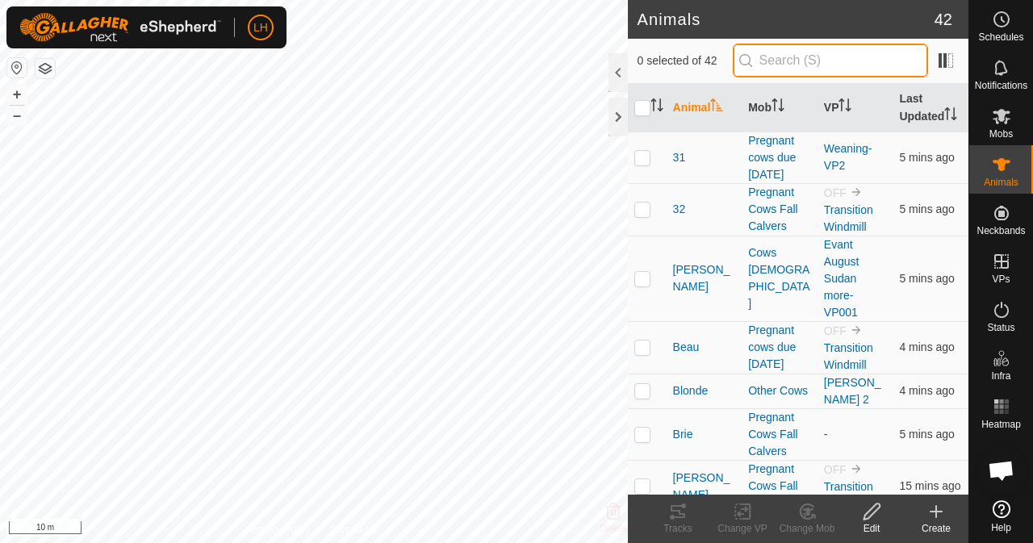
click at [836, 62] on input "text" at bounding box center [829, 61] width 195 height 34
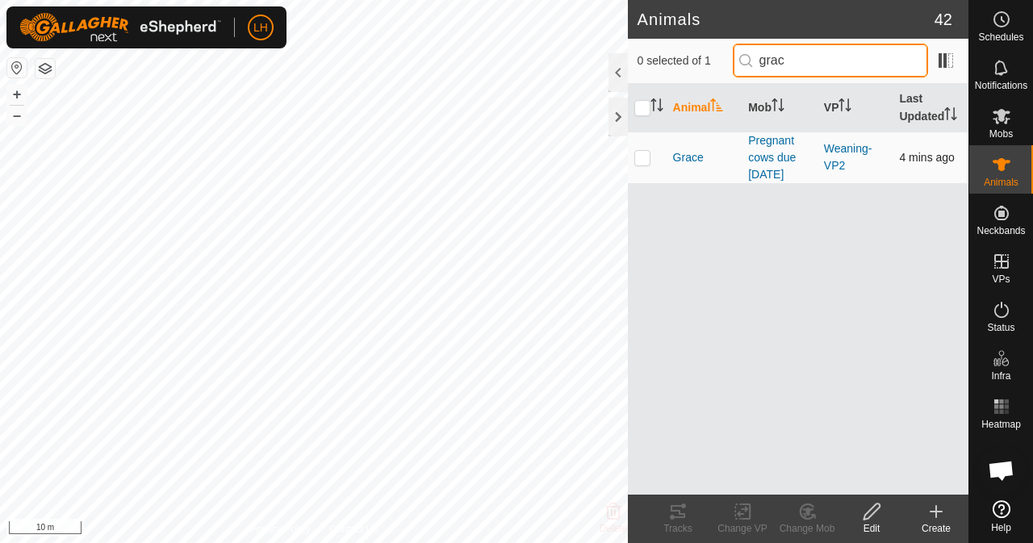
type input "grac"
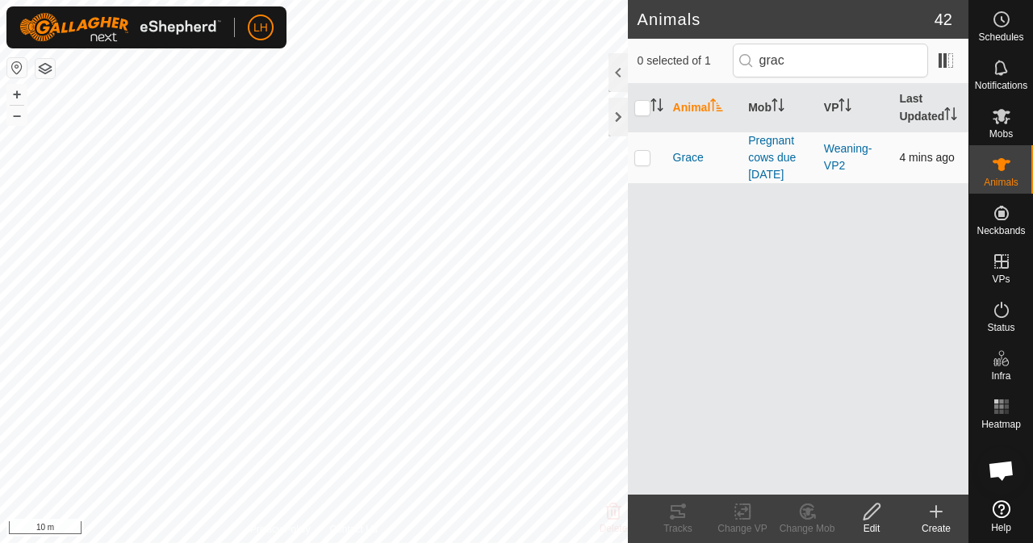
click at [644, 156] on p-checkbox at bounding box center [642, 157] width 16 height 13
checkbox input "true"
click at [806, 513] on icon at bounding box center [807, 511] width 11 height 8
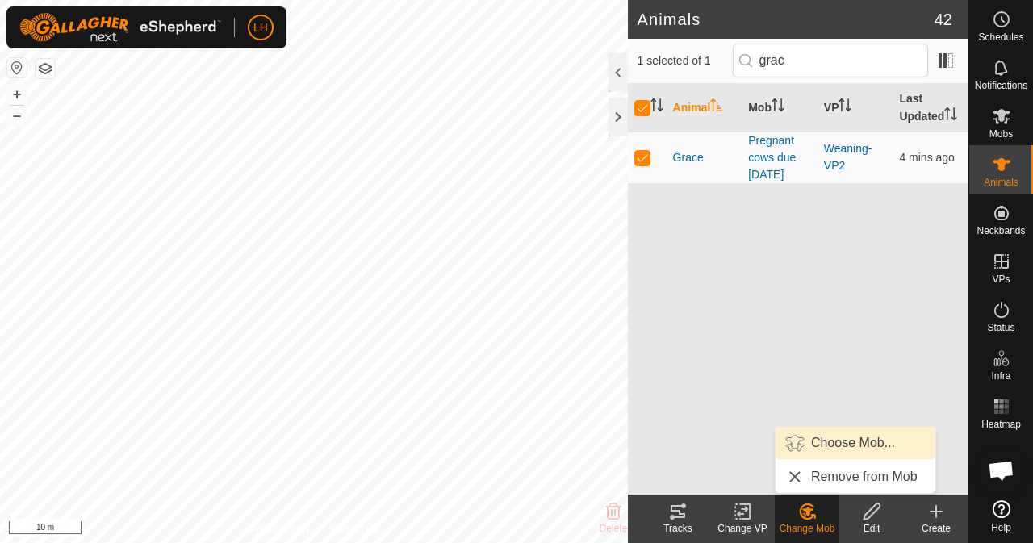
click at [853, 448] on link "Choose Mob..." at bounding box center [855, 443] width 160 height 32
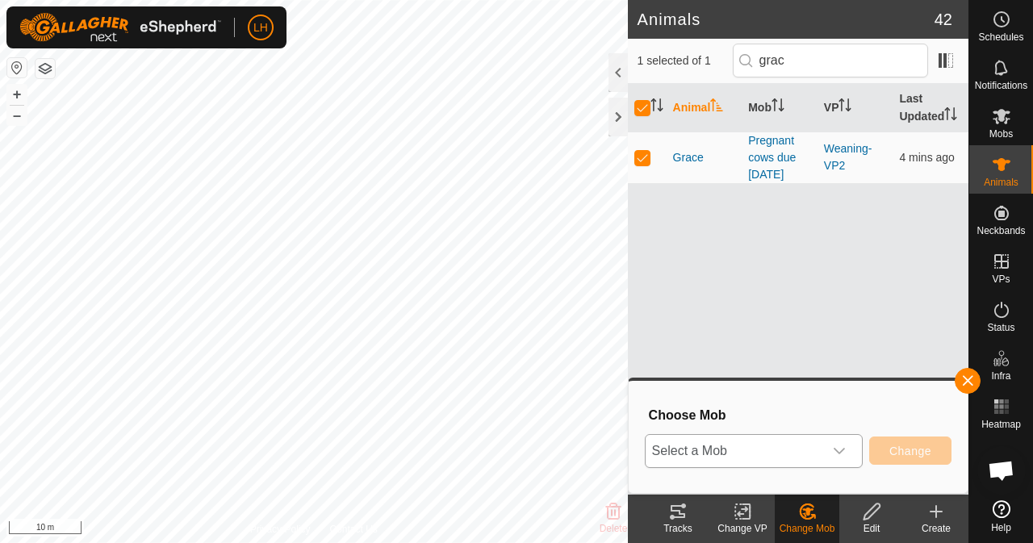
click at [844, 448] on icon "dropdown trigger" at bounding box center [839, 450] width 13 height 13
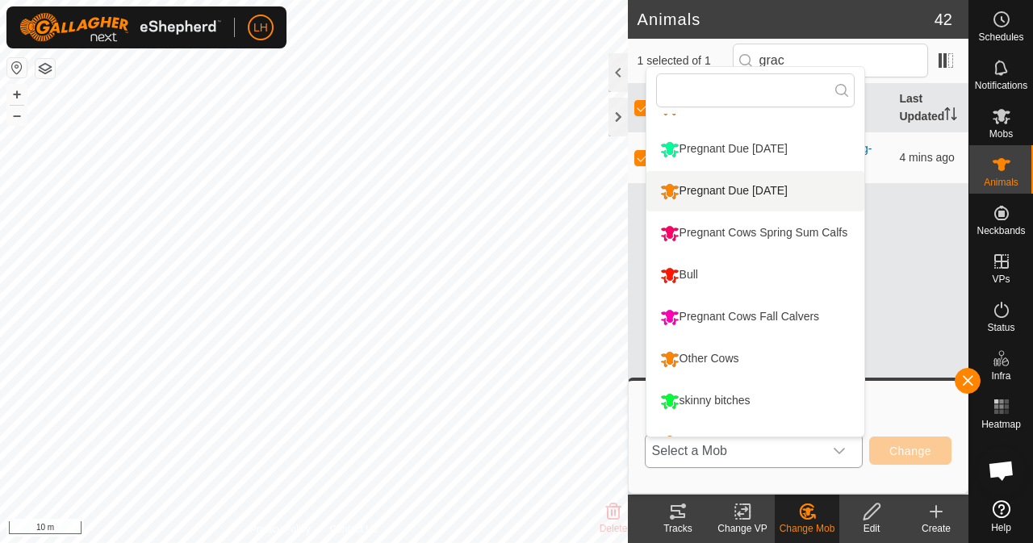
scroll to position [161, 0]
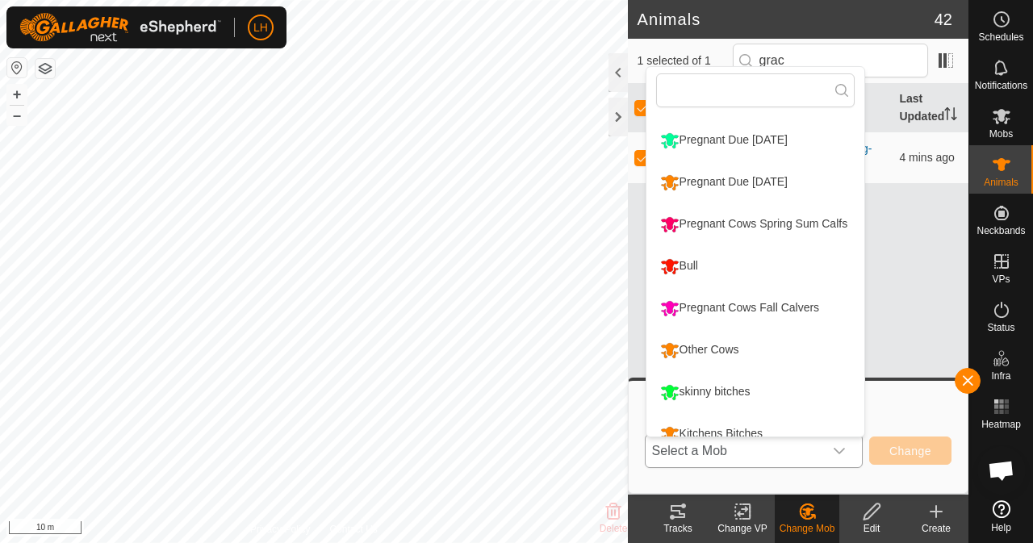
click at [716, 340] on li "Other Cows" at bounding box center [755, 350] width 218 height 40
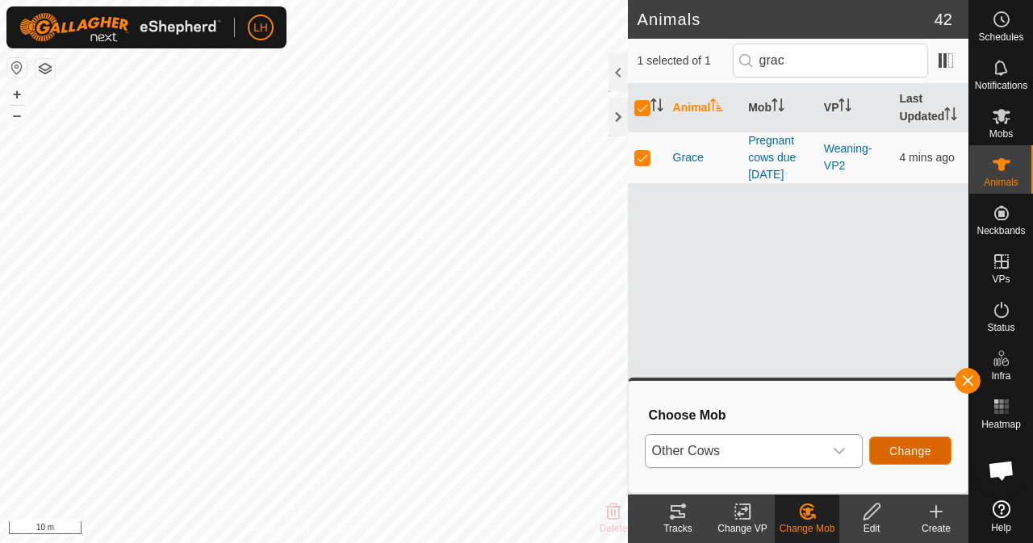
click at [922, 446] on span "Change" at bounding box center [910, 450] width 42 height 13
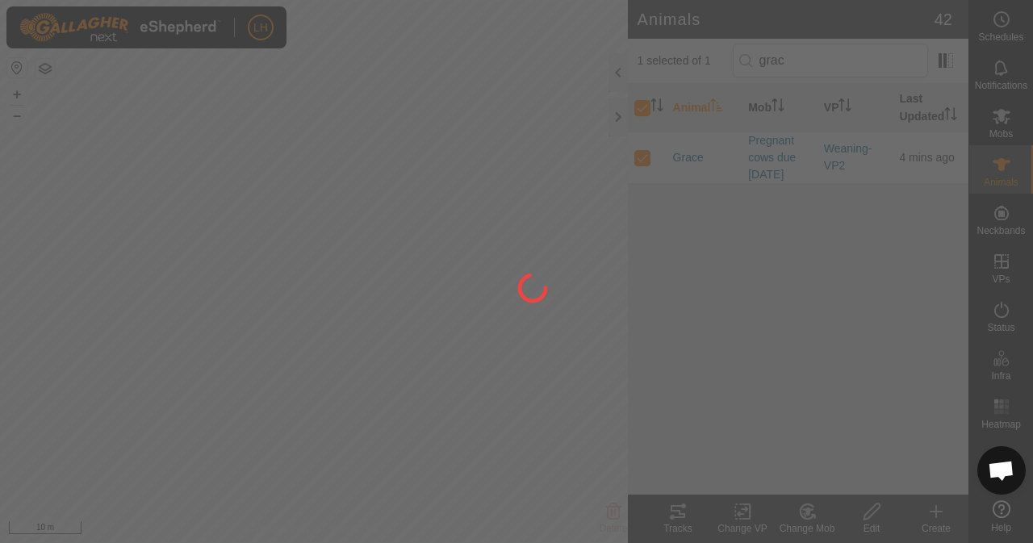
checkbox input "false"
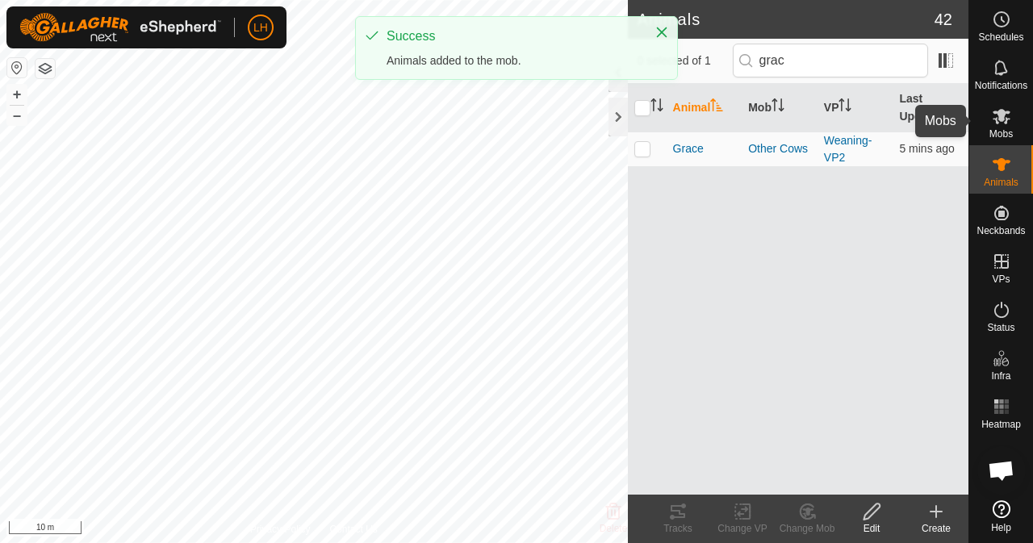
click at [1002, 125] on icon at bounding box center [1000, 115] width 19 height 19
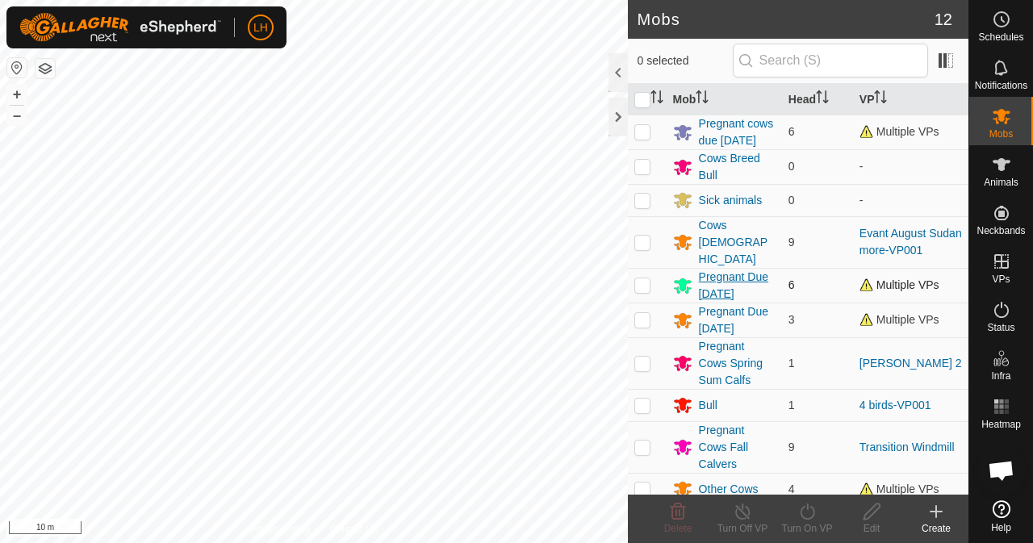
scroll to position [94, 0]
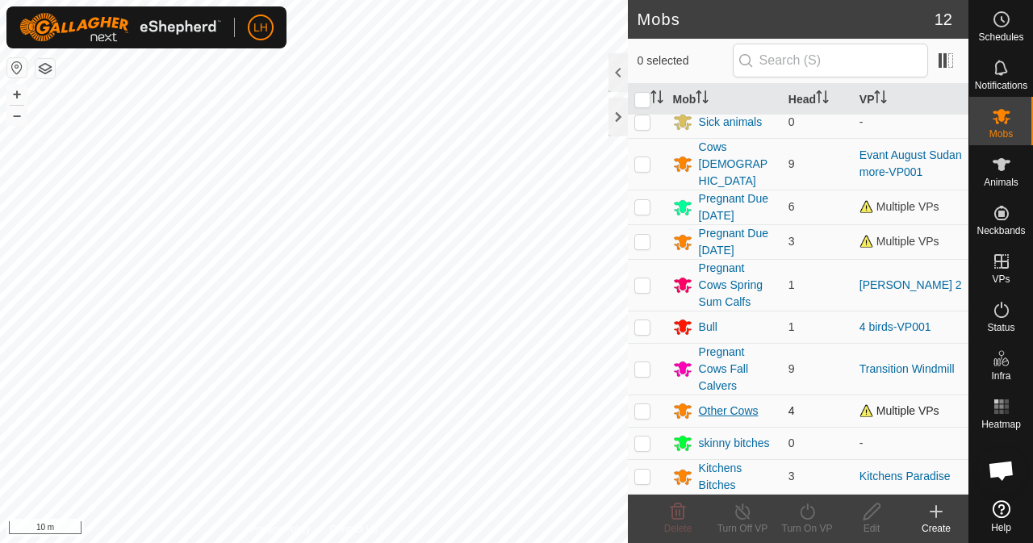
click at [729, 407] on div "Other Cows" at bounding box center [729, 411] width 60 height 17
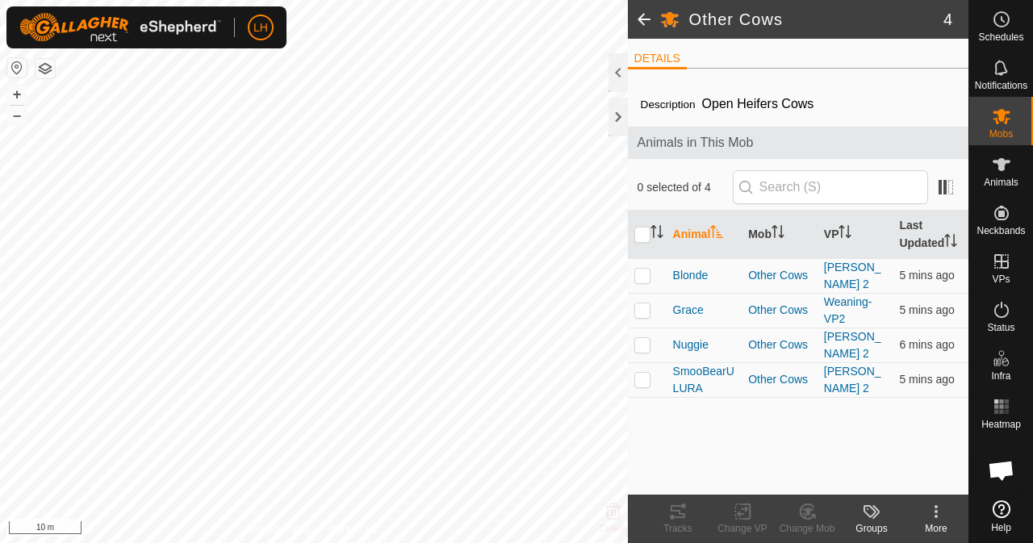
click at [649, 15] on span at bounding box center [644, 19] width 32 height 39
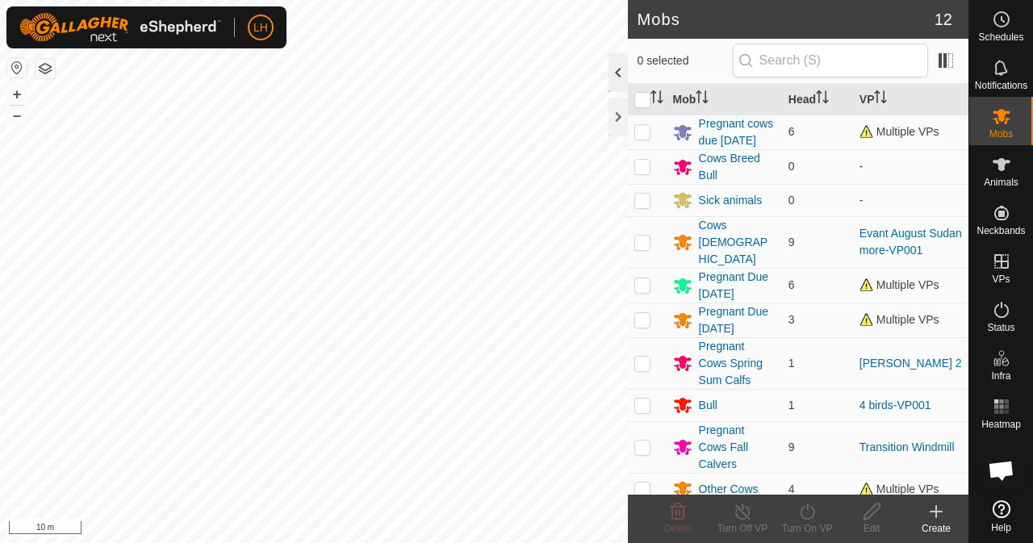
click at [621, 65] on div at bounding box center [617, 72] width 19 height 39
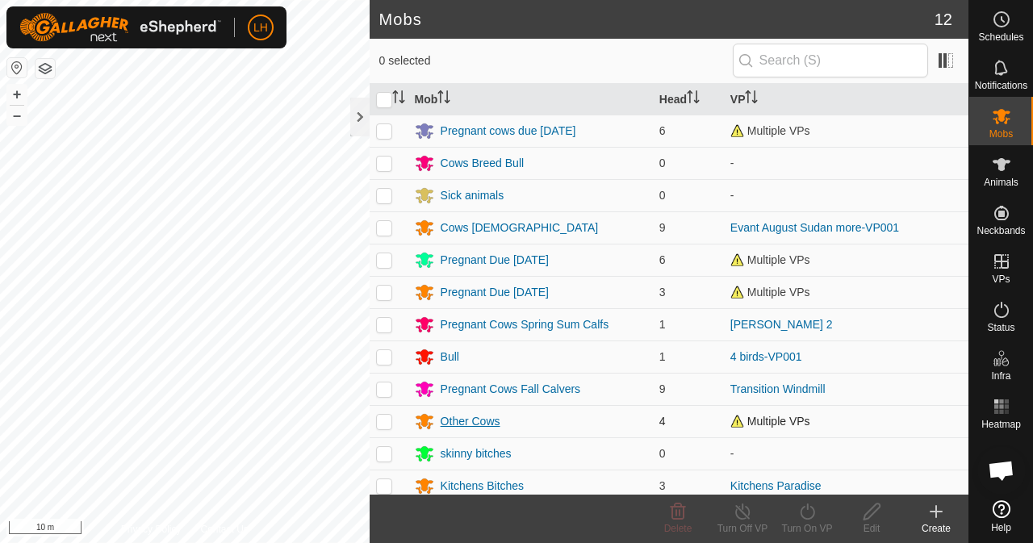
click at [471, 423] on div "Other Cows" at bounding box center [470, 421] width 60 height 17
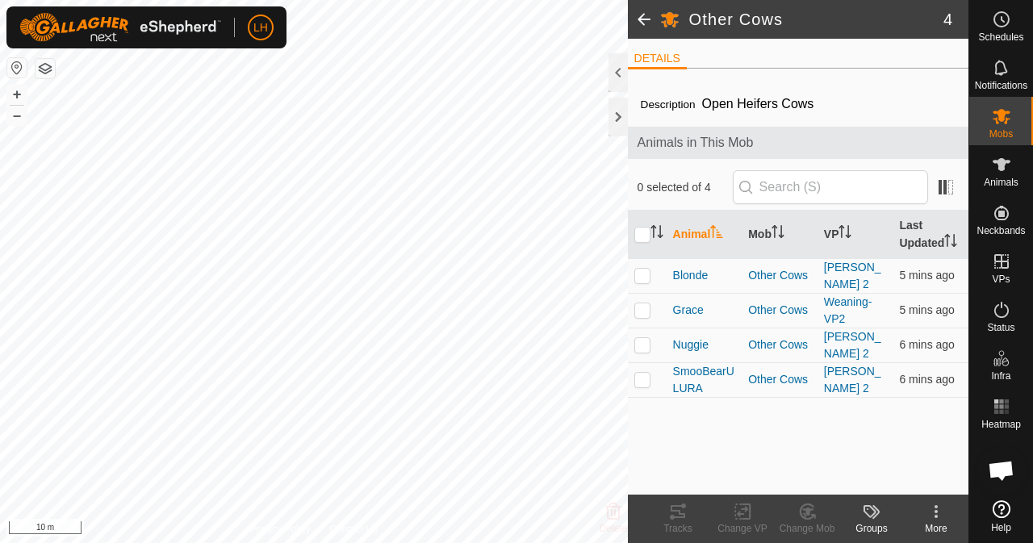
click at [938, 517] on icon at bounding box center [935, 511] width 19 height 19
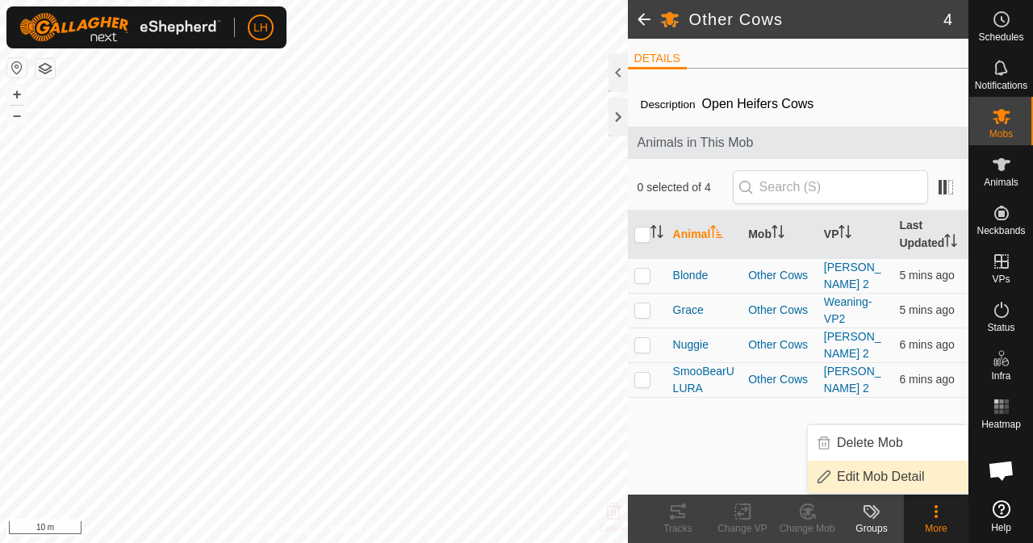
click at [918, 483] on link "Edit Mob Detail" at bounding box center [888, 477] width 160 height 32
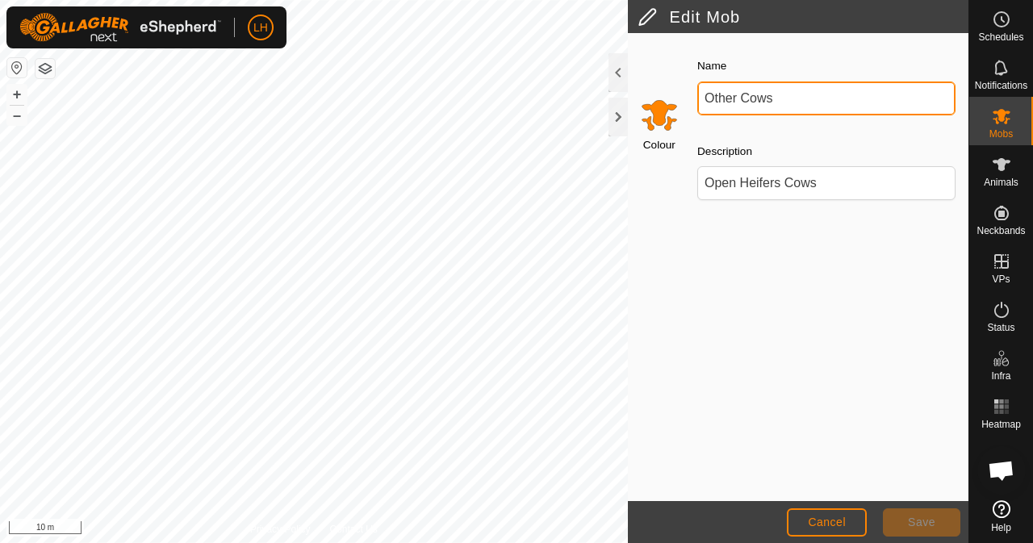
drag, startPoint x: 735, startPoint y: 98, endPoint x: 743, endPoint y: 88, distance: 12.6
click at [739, 93] on input "Other Cows" at bounding box center [826, 98] width 258 height 34
click at [742, 88] on input "Other Cows" at bounding box center [826, 98] width 258 height 34
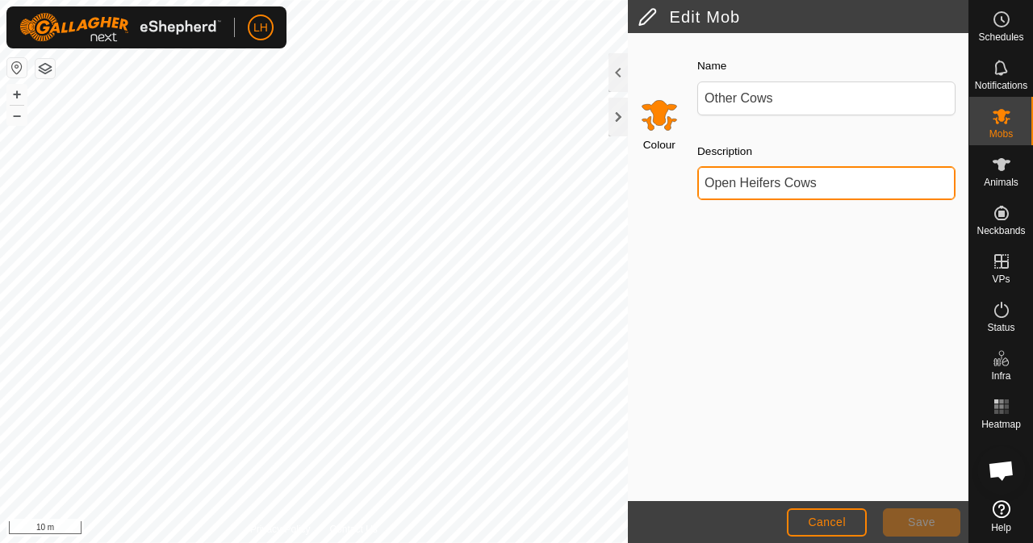
drag, startPoint x: 833, startPoint y: 178, endPoint x: 718, endPoint y: 170, distance: 114.8
click at [700, 177] on input "Open Heifers Cows" at bounding box center [826, 183] width 258 height 34
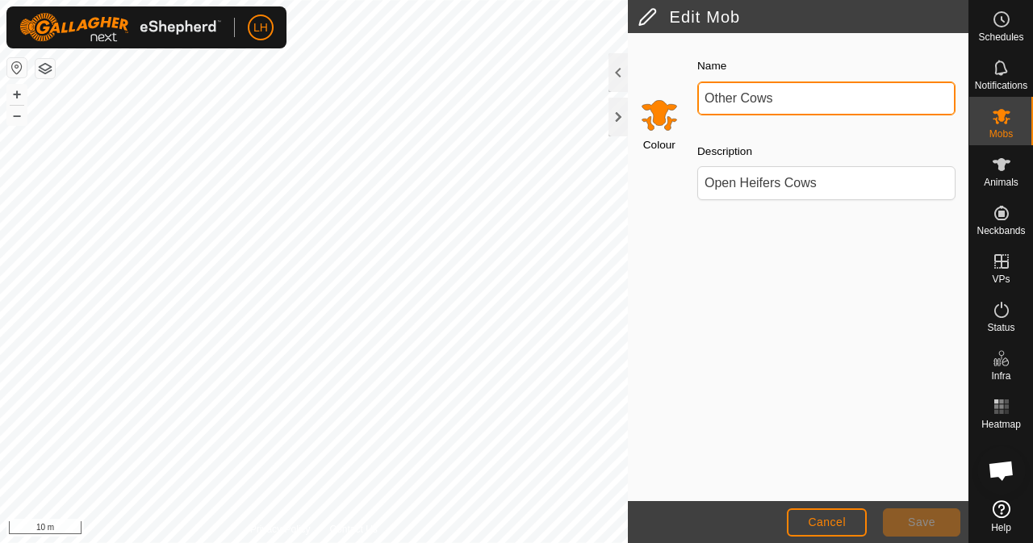
drag, startPoint x: 779, startPoint y: 99, endPoint x: 655, endPoint y: 84, distance: 125.2
click at [655, 84] on div "Colour Name Other Cows Description Open Heifers Cows" at bounding box center [798, 134] width 340 height 183
paste input "pen Heifers"
drag, startPoint x: 739, startPoint y: 91, endPoint x: 786, endPoint y: 94, distance: 46.9
click at [786, 94] on input "Open Heifers Cows" at bounding box center [826, 98] width 258 height 34
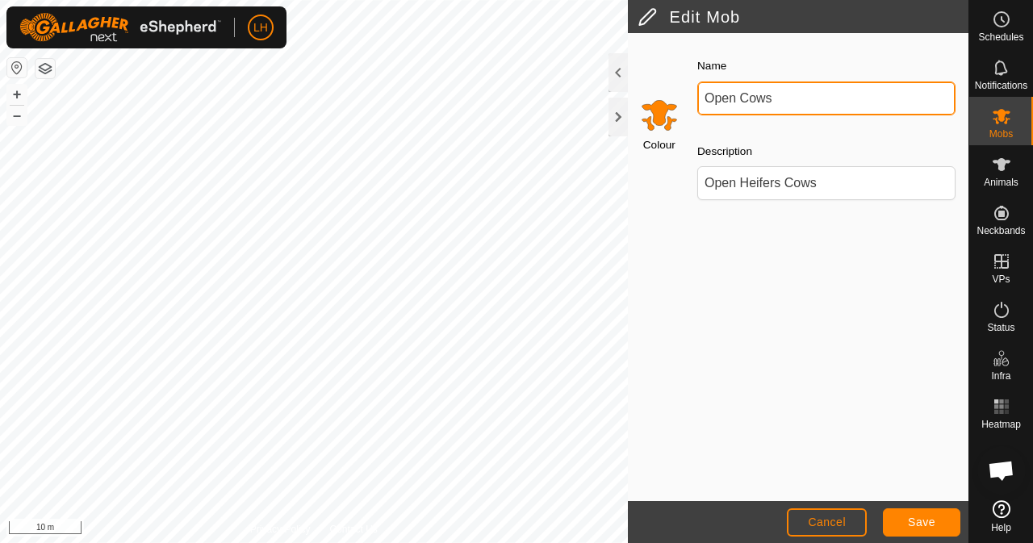
click at [837, 97] on input "Open Cows" at bounding box center [826, 98] width 258 height 34
type input "Open Cows Others"
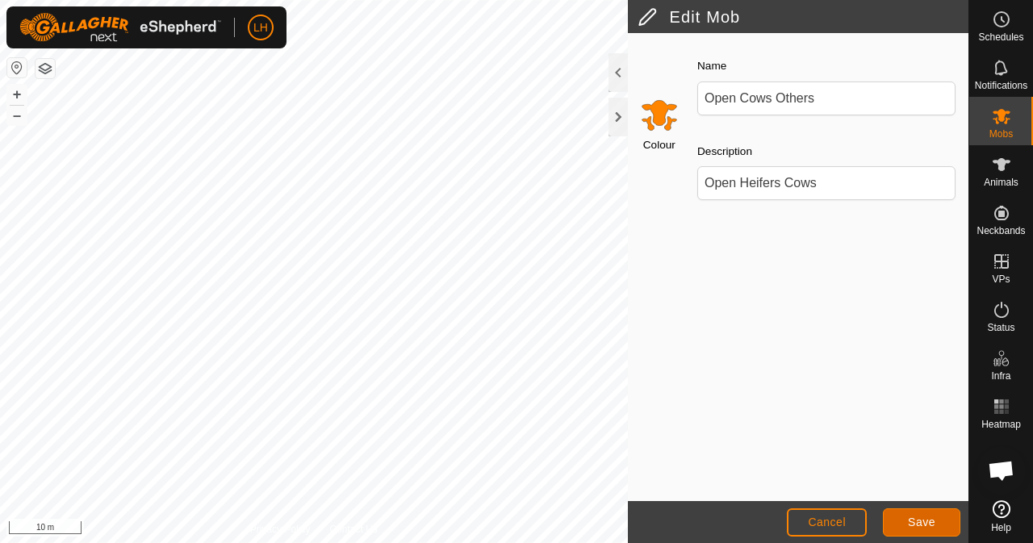
click at [924, 517] on span "Save" at bounding box center [921, 521] width 27 height 13
